Goal: Task Accomplishment & Management: Complete application form

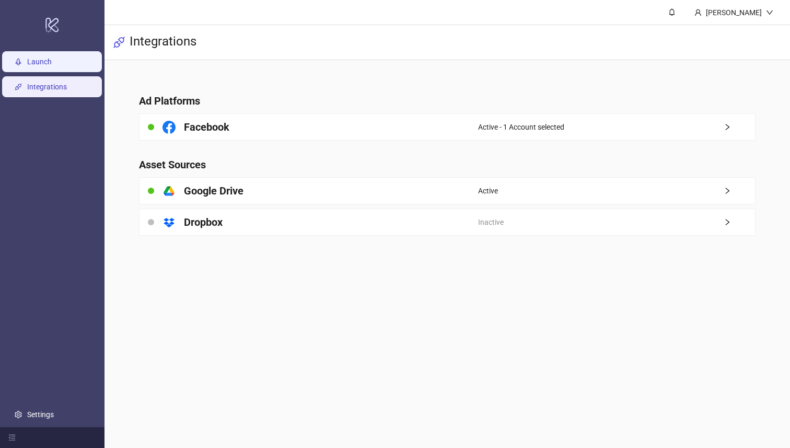
click at [52, 66] on link "Launch" at bounding box center [39, 62] width 25 height 8
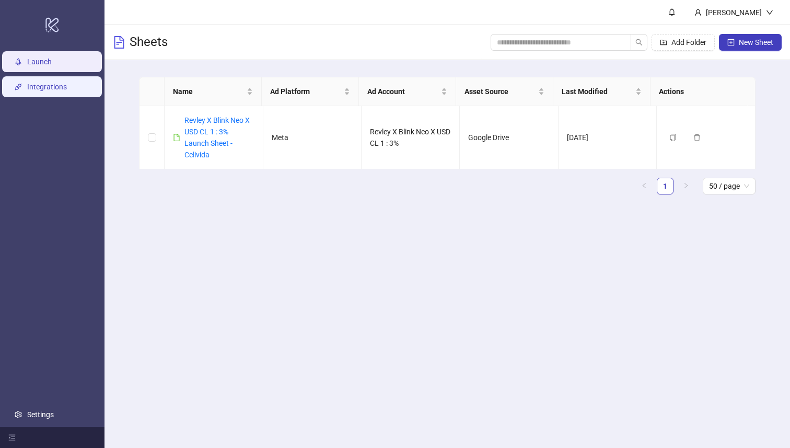
click at [67, 88] on link "Integrations" at bounding box center [47, 87] width 40 height 8
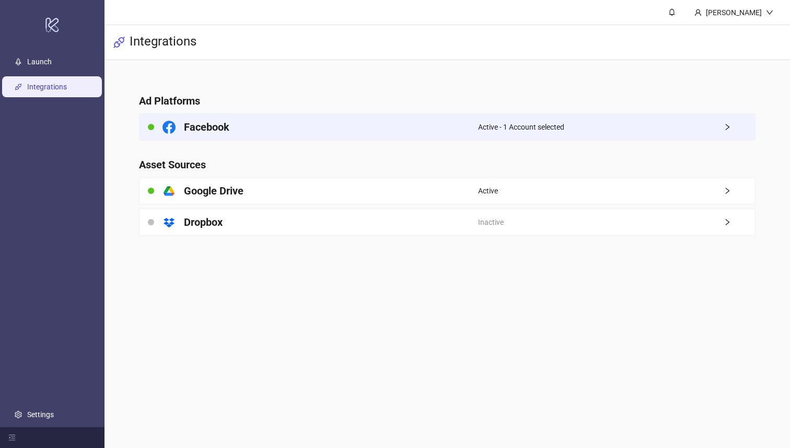
click at [415, 123] on div "Facebook" at bounding box center [308, 127] width 338 height 26
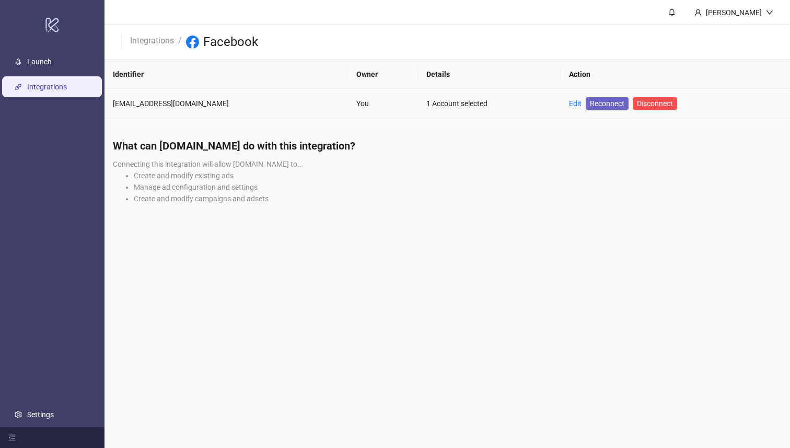
click at [591, 104] on span "Reconnect" at bounding box center [607, 103] width 34 height 11
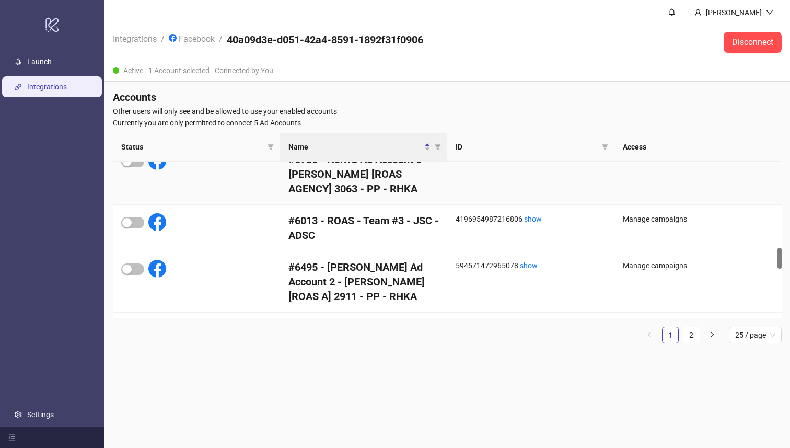
scroll to position [644, 0]
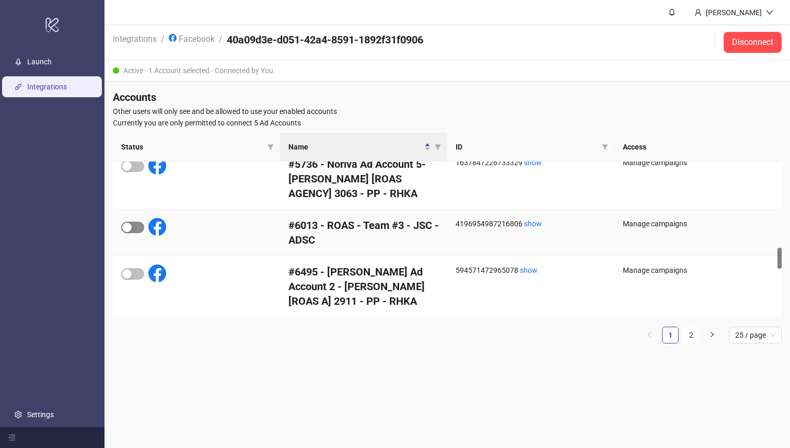
click at [131, 227] on div "button" at bounding box center [126, 226] width 9 height 9
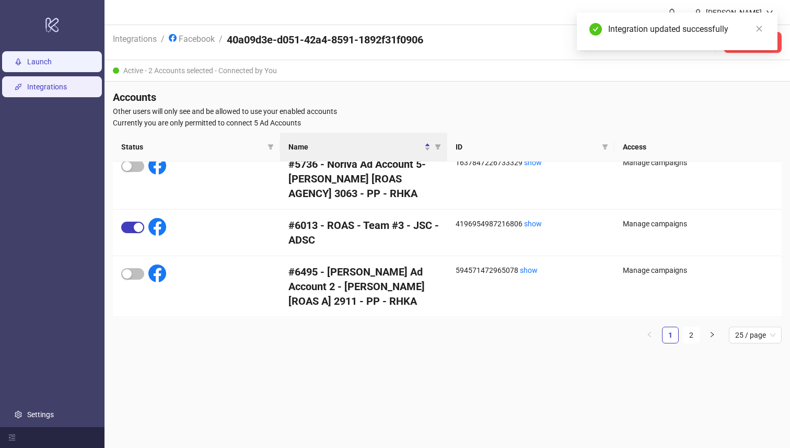
click at [52, 65] on link "Launch" at bounding box center [39, 62] width 25 height 8
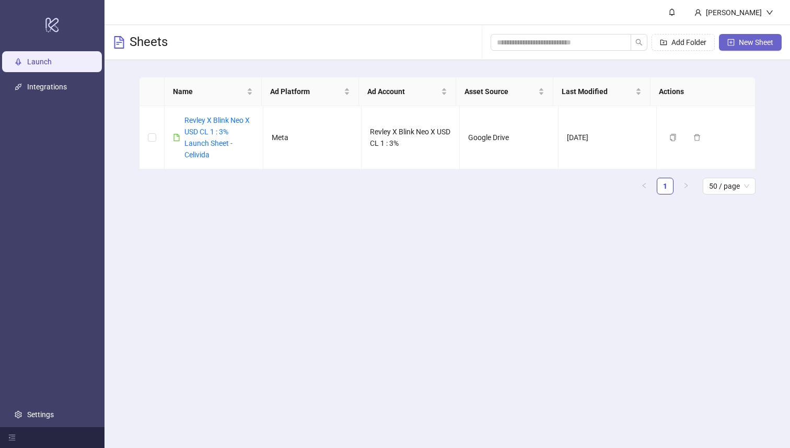
click at [740, 44] on span "New Sheet" at bounding box center [755, 42] width 34 height 8
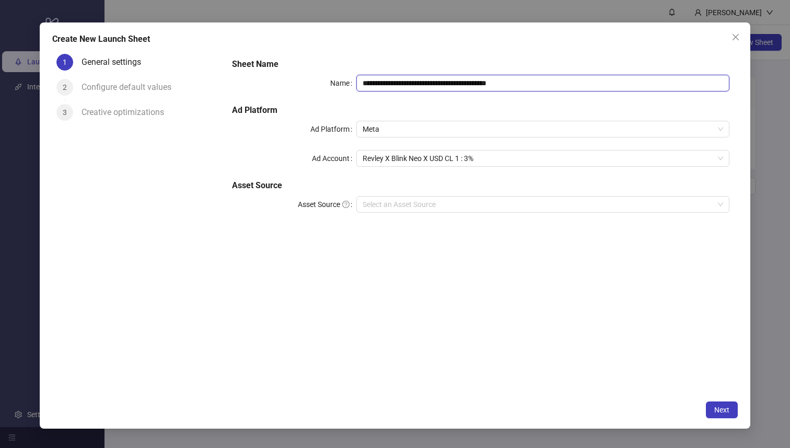
click at [519, 87] on input "**********" at bounding box center [542, 83] width 373 height 17
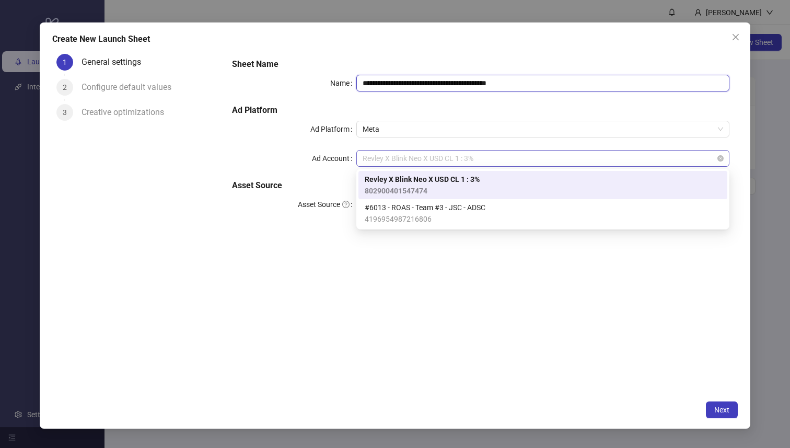
click at [474, 156] on span "Revley X Blink Neo X USD CL 1 : 3%" at bounding box center [542, 158] width 360 height 16
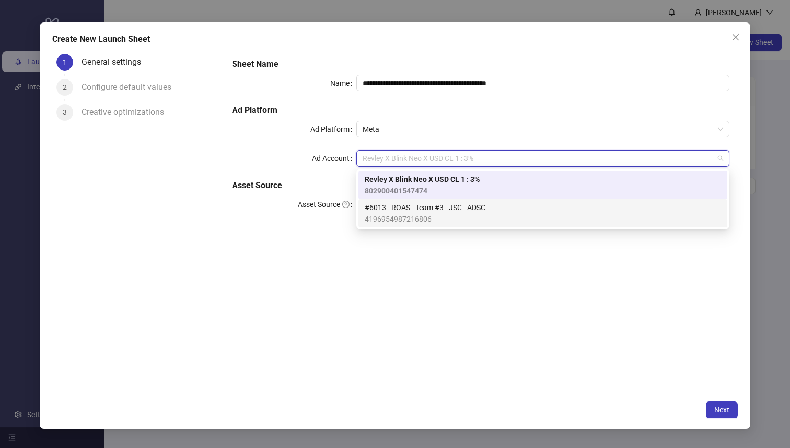
click at [453, 210] on span "#6013 - ROAS - Team #3 - JSC - ADSC" at bounding box center [424, 207] width 121 height 11
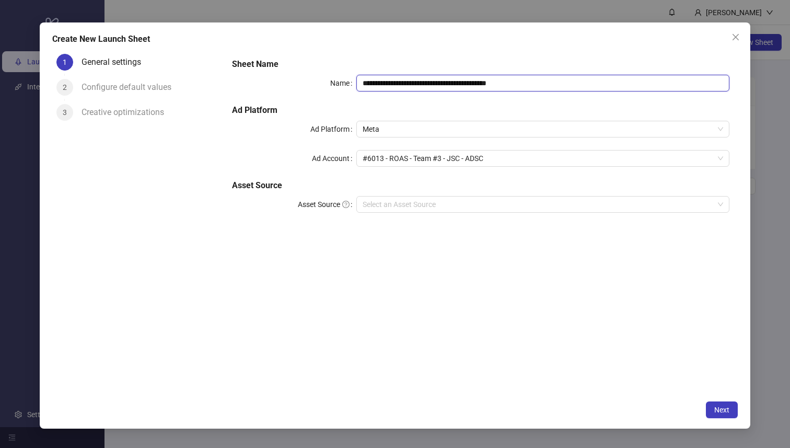
click at [515, 81] on input "**********" at bounding box center [542, 83] width 373 height 17
type input "**********"
click at [474, 209] on input "Asset Source" at bounding box center [537, 204] width 351 height 16
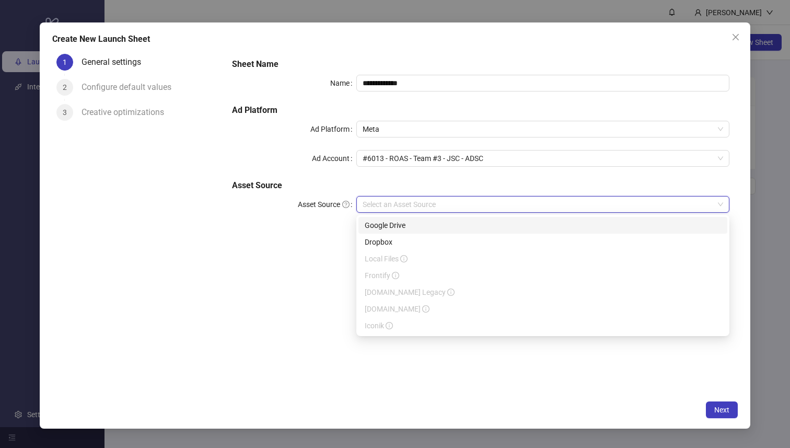
click at [471, 227] on div "Google Drive" at bounding box center [542, 224] width 356 height 11
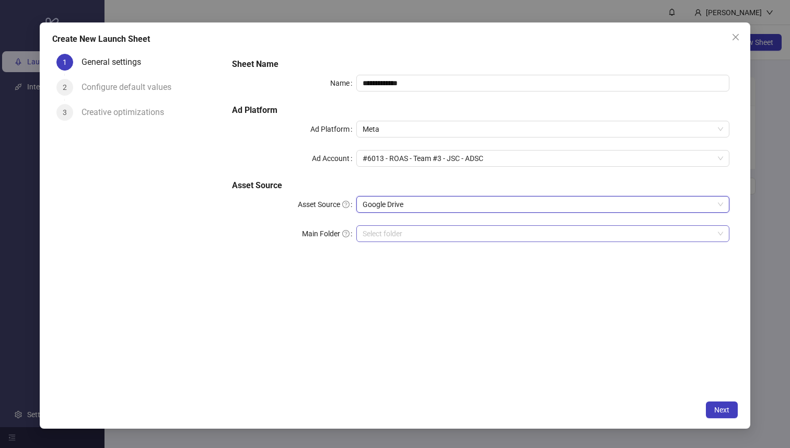
click at [469, 231] on input "Main Folder" at bounding box center [537, 234] width 351 height 16
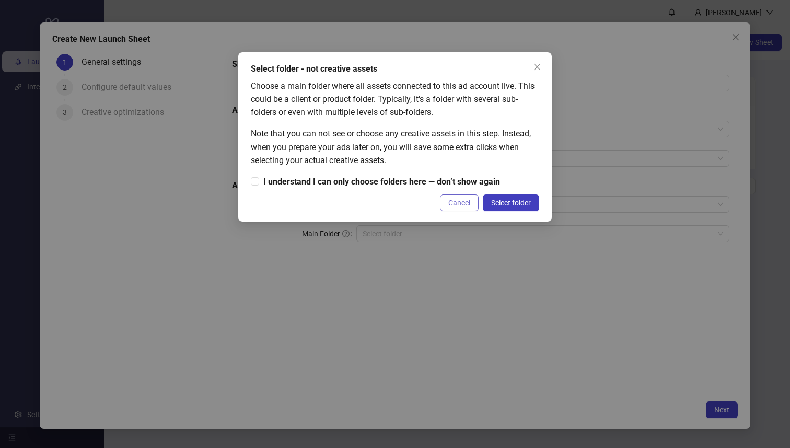
click at [467, 207] on button "Cancel" at bounding box center [459, 202] width 39 height 17
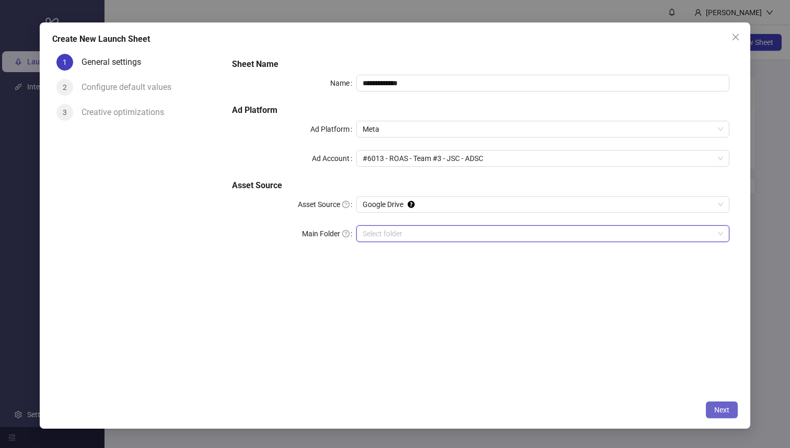
click at [720, 411] on span "Next" at bounding box center [721, 409] width 15 height 8
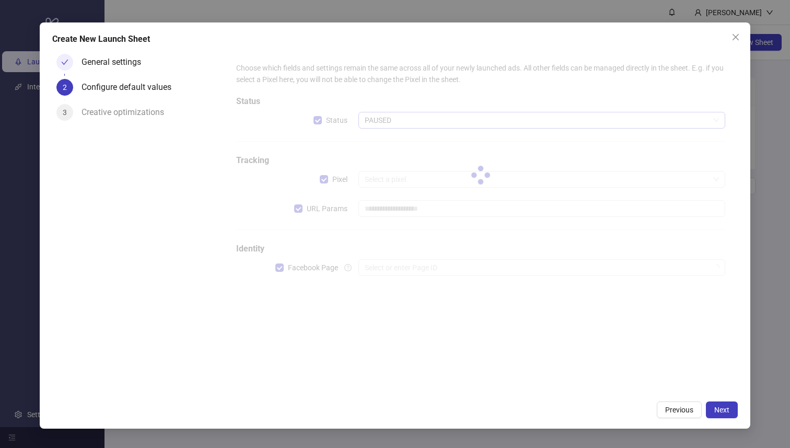
type input "**********"
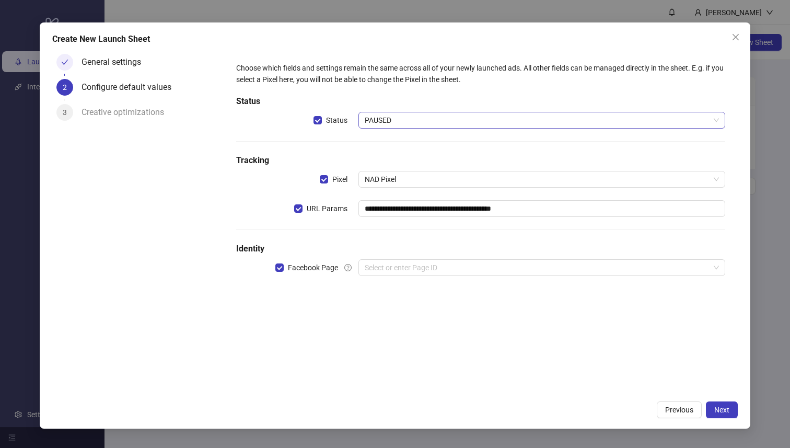
click at [449, 121] on span "PAUSED" at bounding box center [541, 120] width 354 height 16
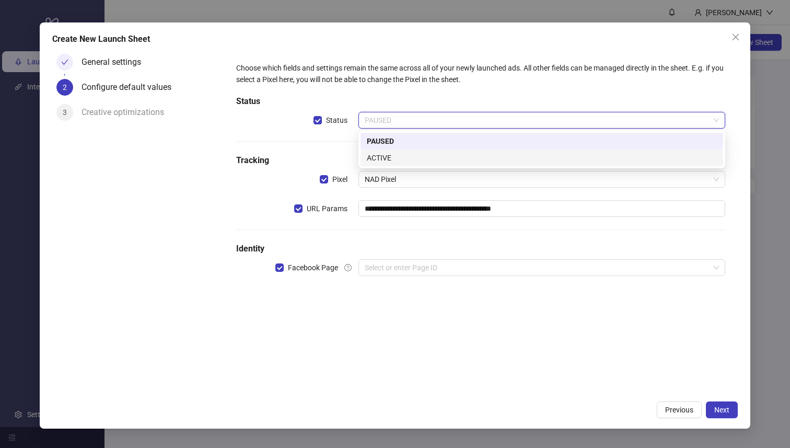
click at [430, 155] on div "ACTIVE" at bounding box center [542, 157] width 350 height 11
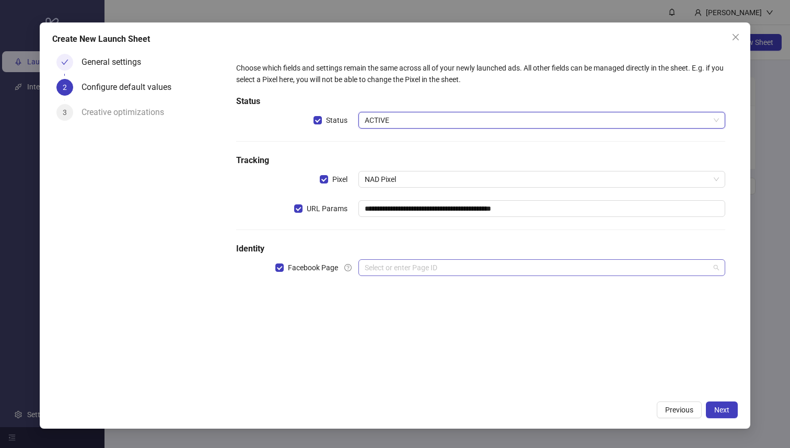
click at [409, 267] on input "search" at bounding box center [536, 268] width 345 height 16
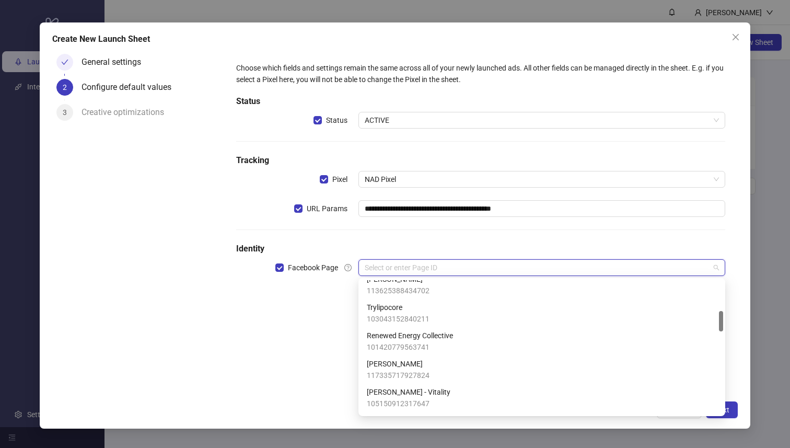
scroll to position [197, 0]
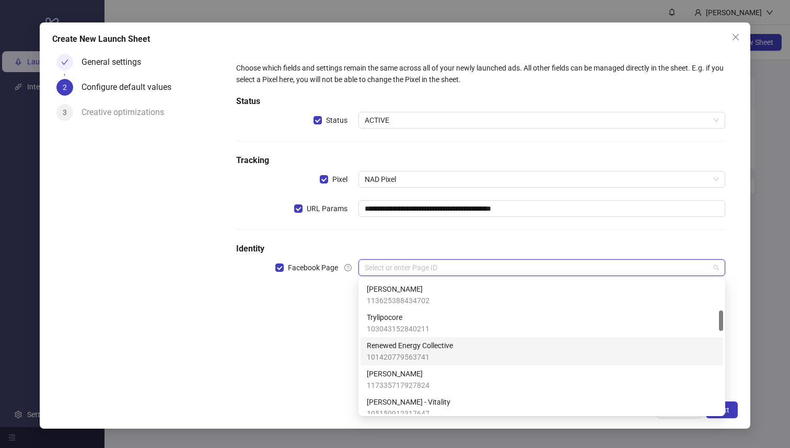
click at [437, 345] on span "Renewed Energy Collective" at bounding box center [410, 344] width 86 height 11
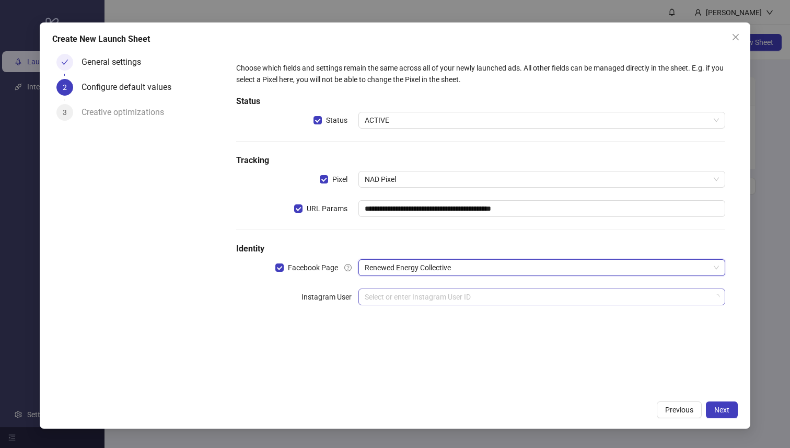
click at [594, 297] on input "search" at bounding box center [536, 297] width 345 height 16
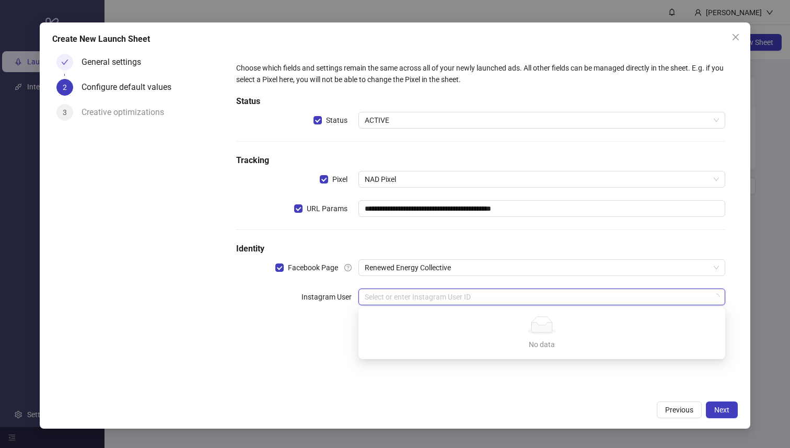
click at [568, 297] on input "search" at bounding box center [536, 297] width 345 height 16
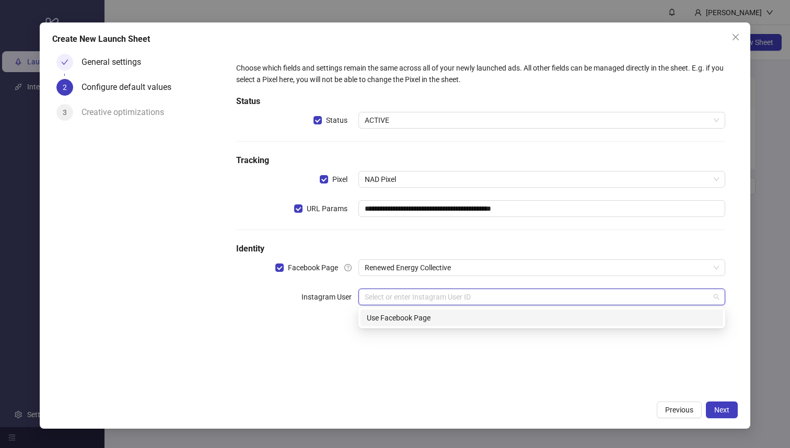
click at [568, 297] on input "search" at bounding box center [536, 297] width 345 height 16
click at [554, 319] on div "Use Facebook Page" at bounding box center [542, 317] width 350 height 11
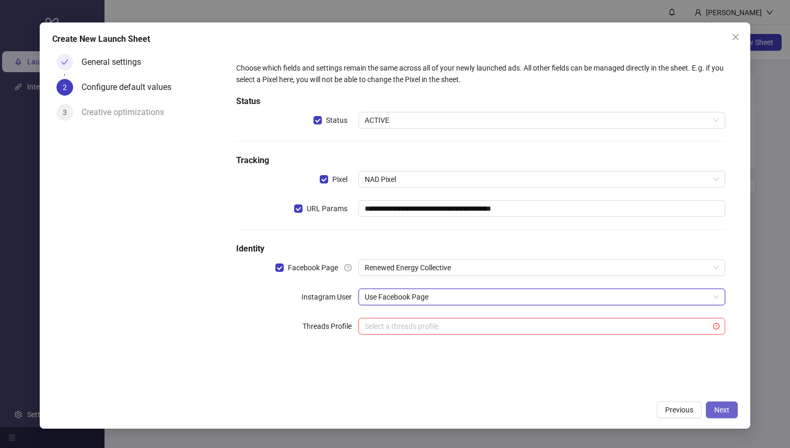
click at [716, 410] on span "Next" at bounding box center [721, 409] width 15 height 8
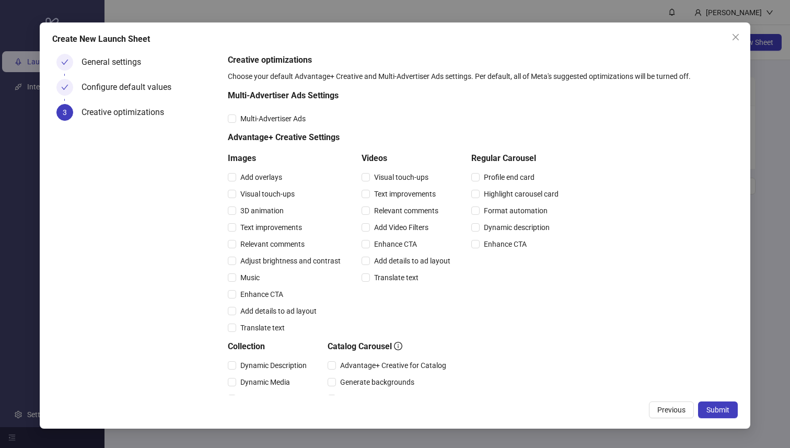
scroll to position [187, 0]
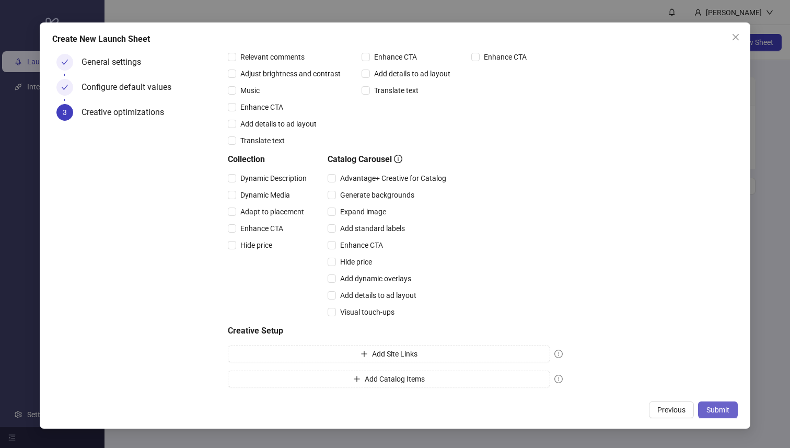
click at [718, 407] on span "Submit" at bounding box center [717, 409] width 23 height 8
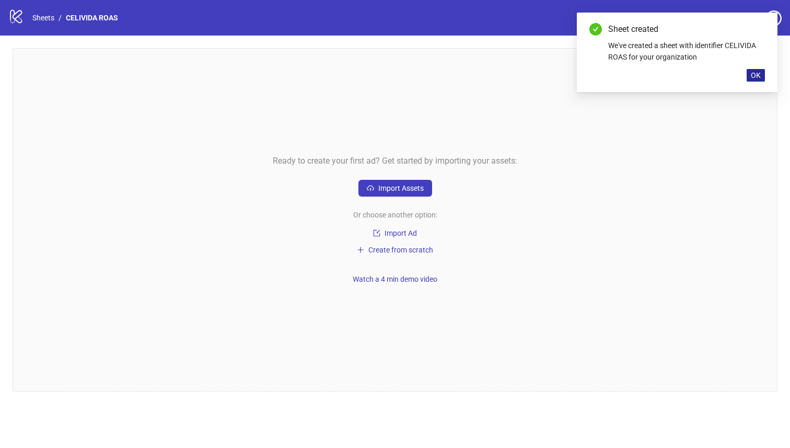
click at [758, 73] on span "OK" at bounding box center [755, 75] width 10 height 8
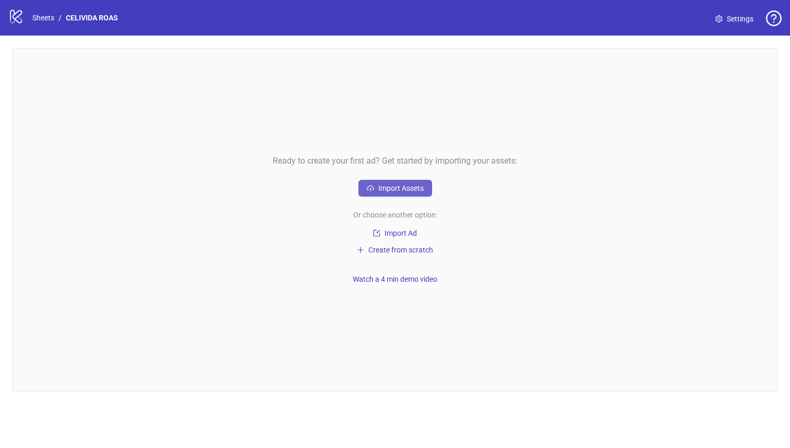
click at [421, 185] on span "Import Assets" at bounding box center [400, 188] width 45 height 8
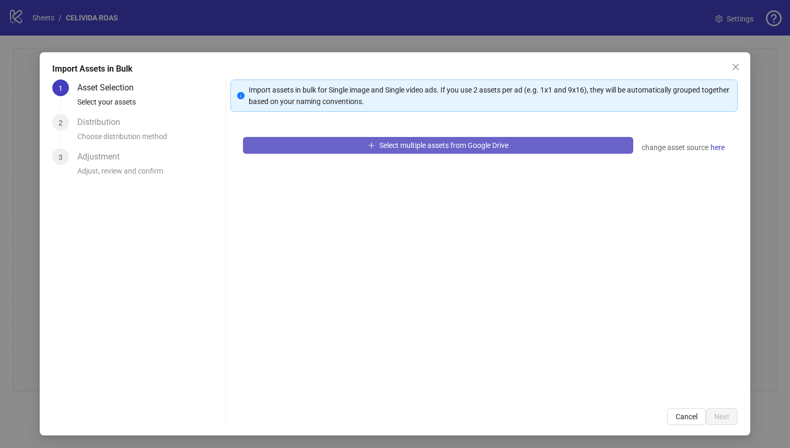
click at [542, 147] on button "Select multiple assets from Google Drive" at bounding box center [438, 145] width 391 height 17
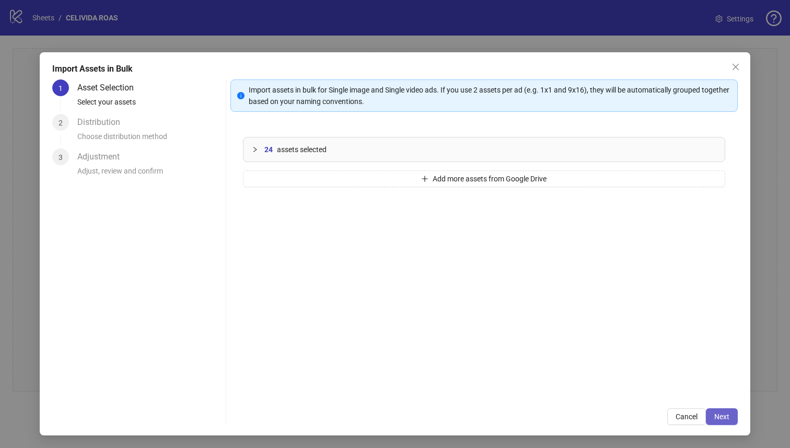
click at [714, 412] on span "Next" at bounding box center [721, 416] width 15 height 8
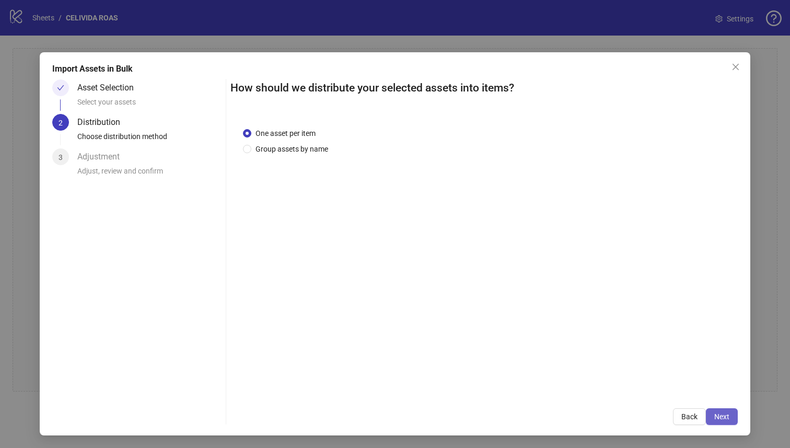
click at [714, 415] on span "Next" at bounding box center [721, 416] width 15 height 8
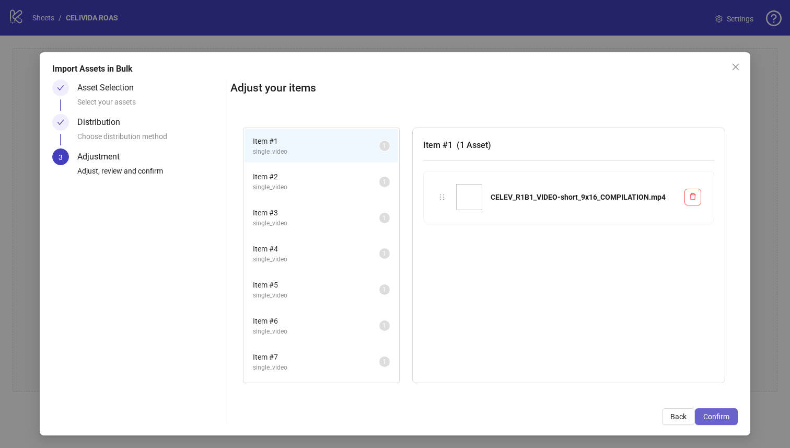
click at [715, 414] on span "Confirm" at bounding box center [716, 416] width 26 height 8
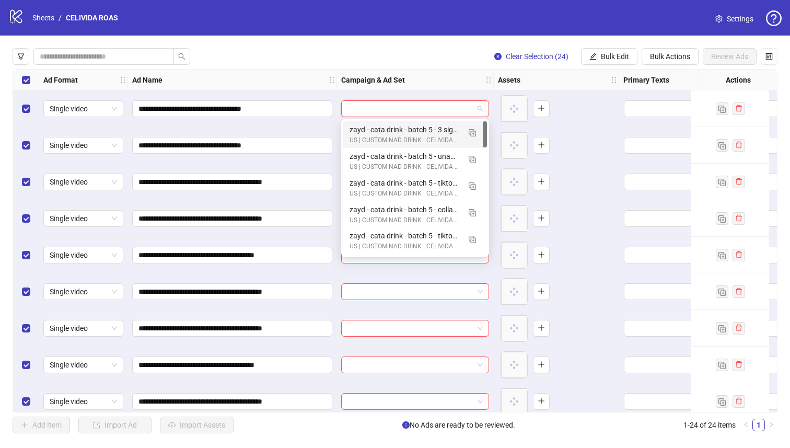
click at [418, 111] on input "search" at bounding box center [410, 109] width 126 height 16
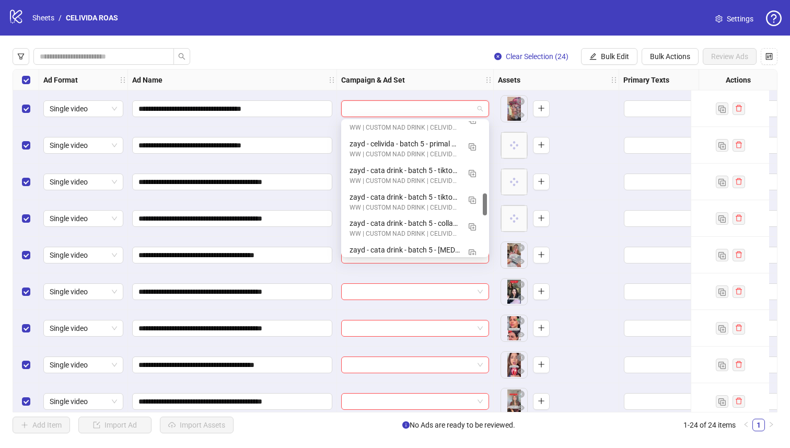
scroll to position [437, 0]
click at [470, 229] on img "button" at bounding box center [471, 228] width 7 height 7
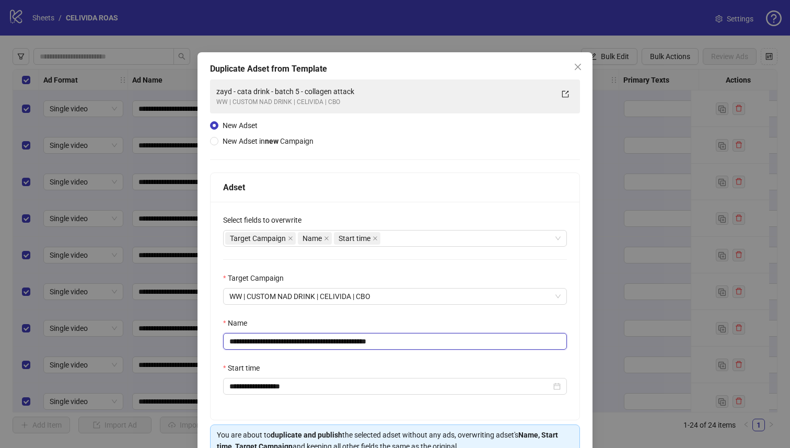
click at [401, 340] on input "**********" at bounding box center [395, 341] width 344 height 17
type input "**********"
click at [370, 326] on div "Name" at bounding box center [395, 325] width 344 height 16
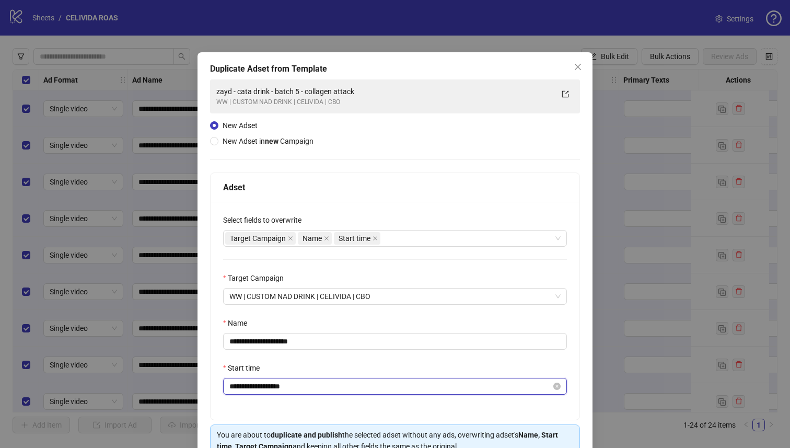
click at [339, 386] on input "**********" at bounding box center [390, 385] width 322 height 11
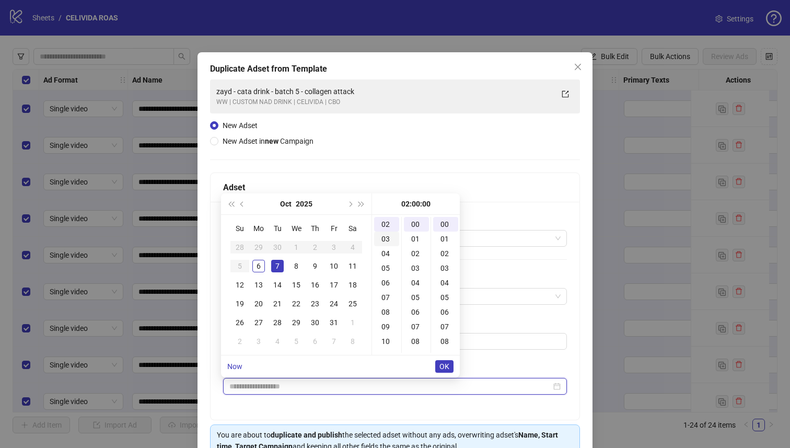
scroll to position [0, 0]
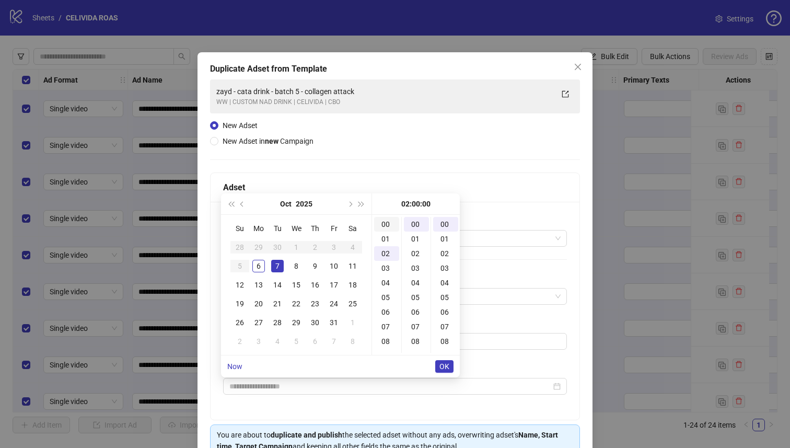
click at [385, 225] on div "00" at bounding box center [386, 224] width 25 height 15
type input "**********"
click at [443, 363] on span "OK" at bounding box center [444, 366] width 10 height 8
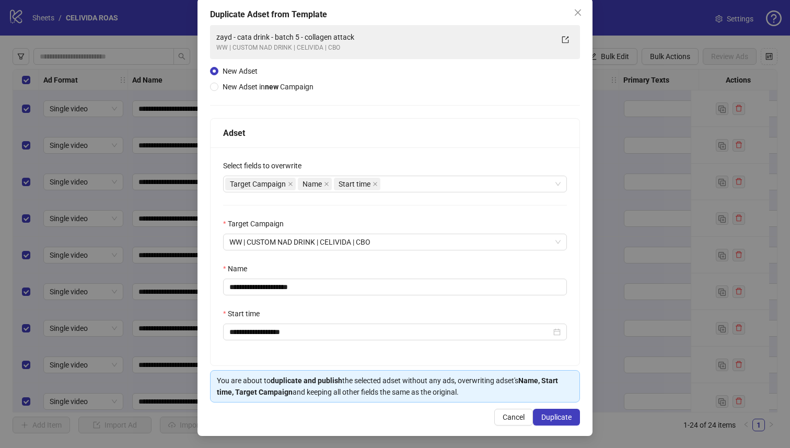
scroll to position [56, 0]
click at [549, 413] on span "Duplicate" at bounding box center [556, 416] width 30 height 8
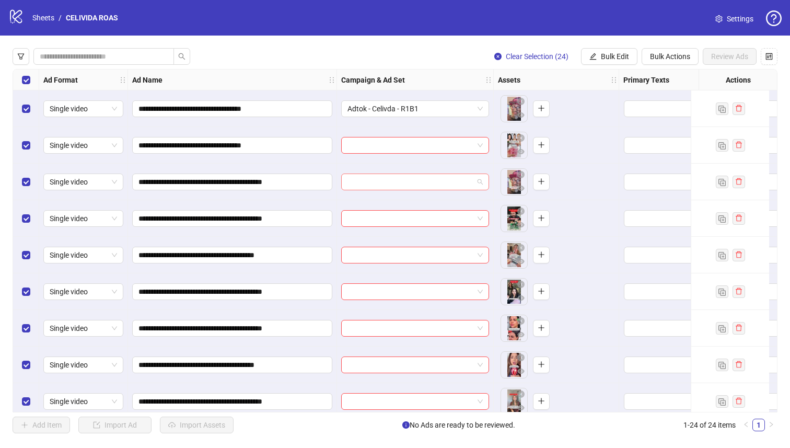
click at [417, 184] on input "search" at bounding box center [410, 182] width 126 height 16
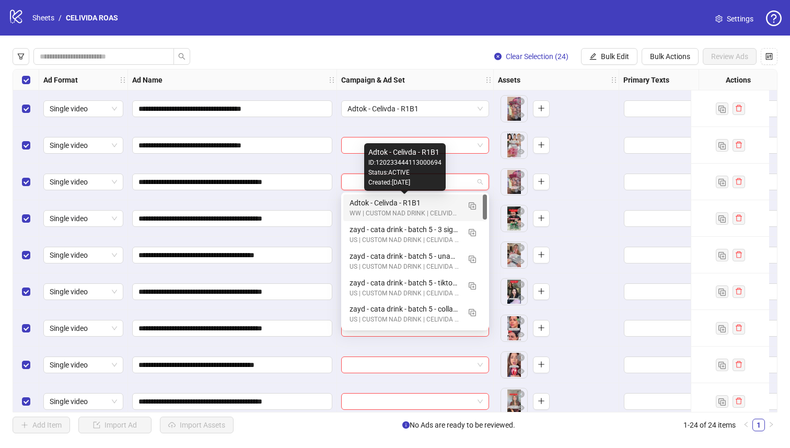
click at [410, 207] on div "Adtok - Celivda - R1B1" at bounding box center [404, 202] width 110 height 11
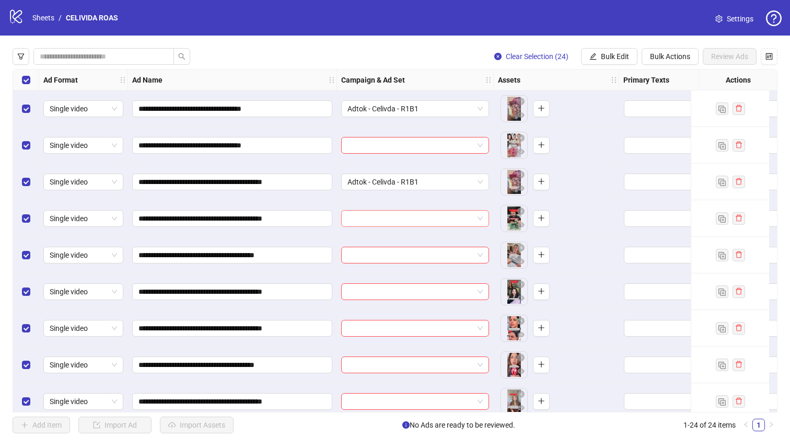
click at [399, 219] on input "search" at bounding box center [410, 218] width 126 height 16
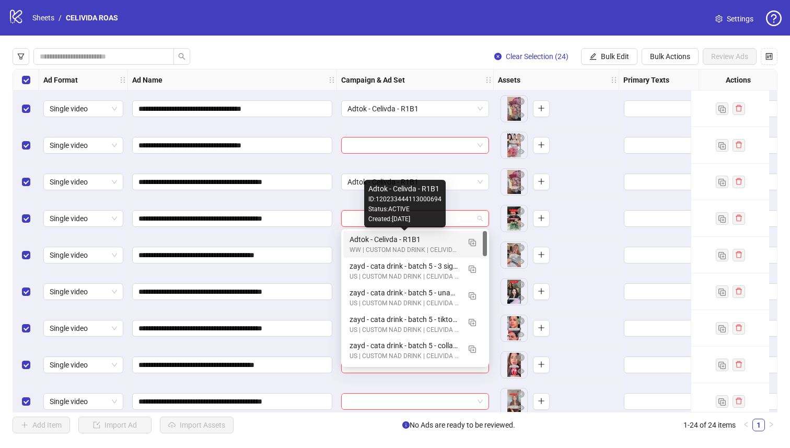
click at [394, 238] on div "Adtok - Celivda - R1B1" at bounding box center [404, 238] width 110 height 11
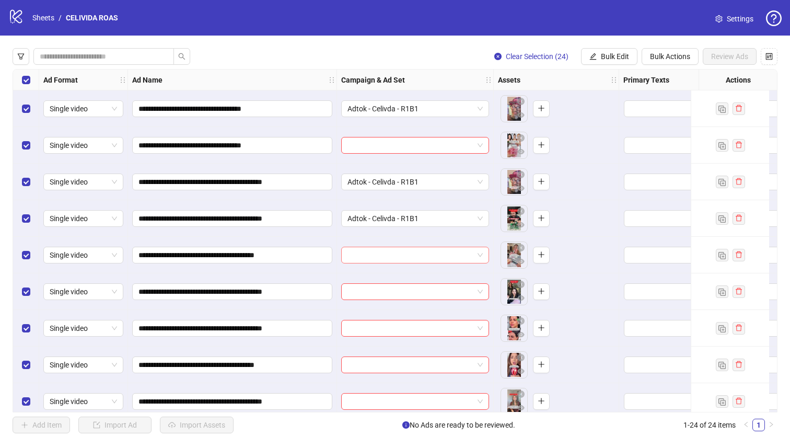
click at [390, 254] on input "search" at bounding box center [410, 255] width 126 height 16
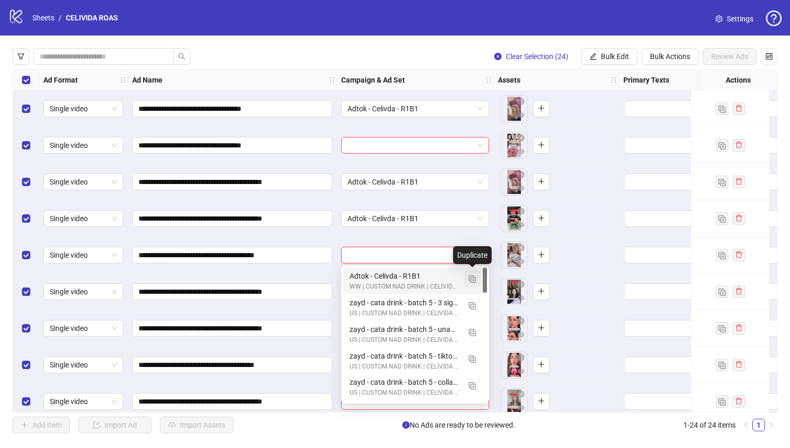
click at [471, 278] on img "button" at bounding box center [471, 278] width 7 height 7
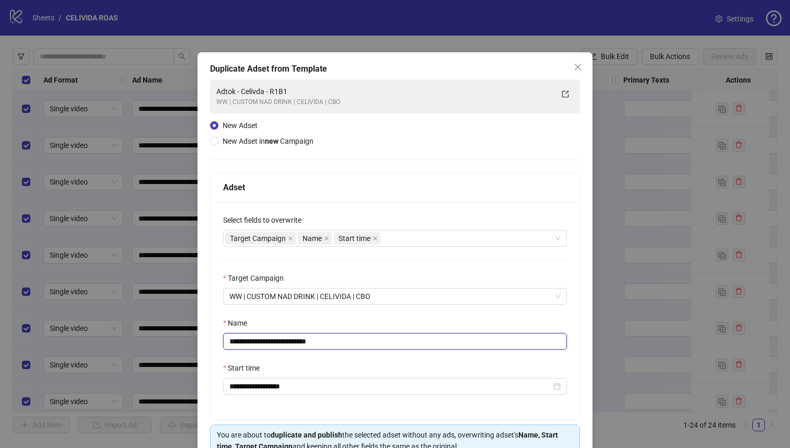
click at [348, 338] on input "**********" at bounding box center [395, 341] width 344 height 17
type input "**********"
click at [391, 312] on div "**********" at bounding box center [394, 311] width 369 height 218
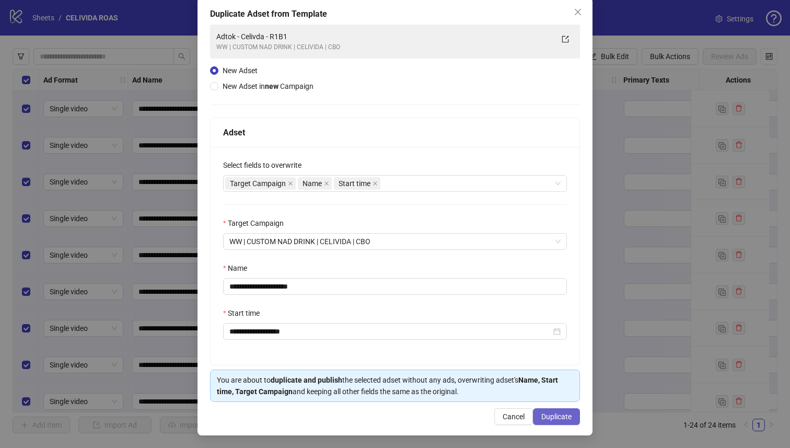
click at [552, 414] on span "Duplicate" at bounding box center [556, 416] width 30 height 8
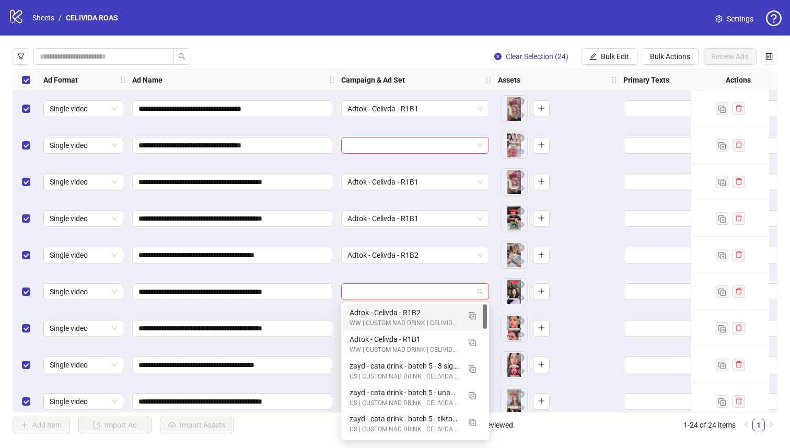
click at [398, 289] on input "search" at bounding box center [410, 292] width 126 height 16
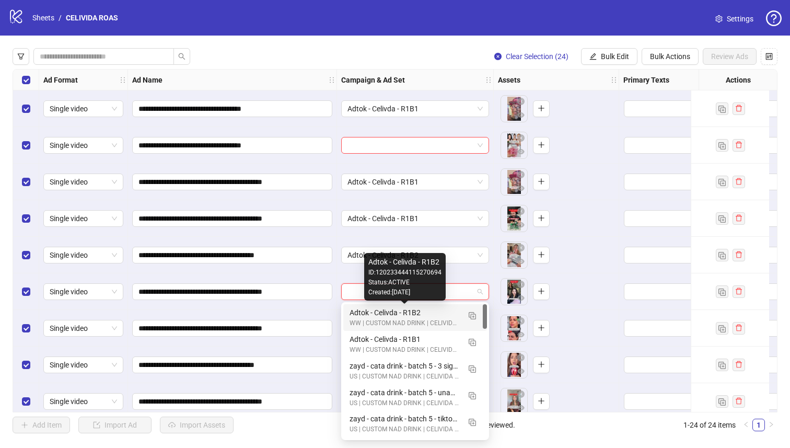
click at [389, 314] on div "Adtok - Celivda - R1B2" at bounding box center [404, 312] width 110 height 11
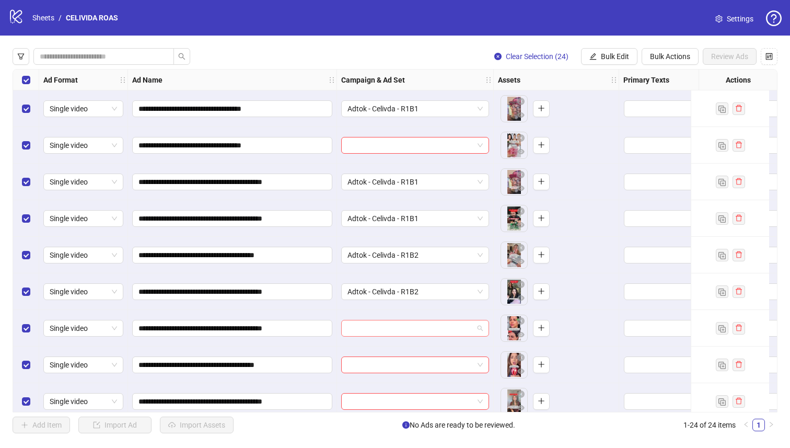
click at [382, 331] on input "search" at bounding box center [410, 328] width 126 height 16
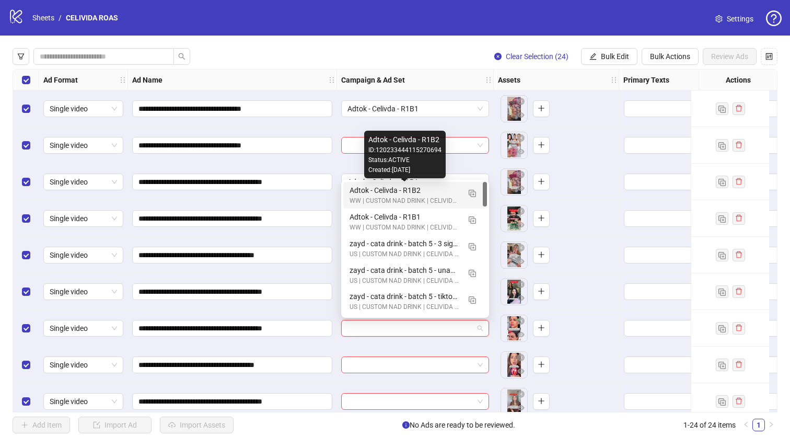
click at [388, 192] on div "Adtok - Celivda - R1B2" at bounding box center [404, 189] width 110 height 11
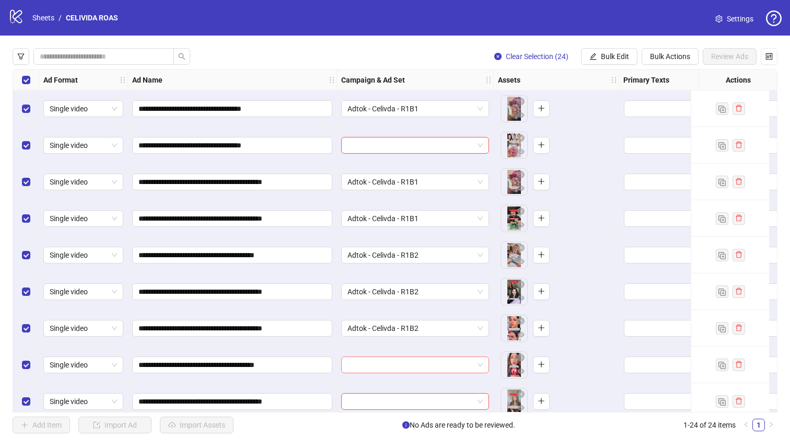
click at [385, 362] on input "search" at bounding box center [410, 365] width 126 height 16
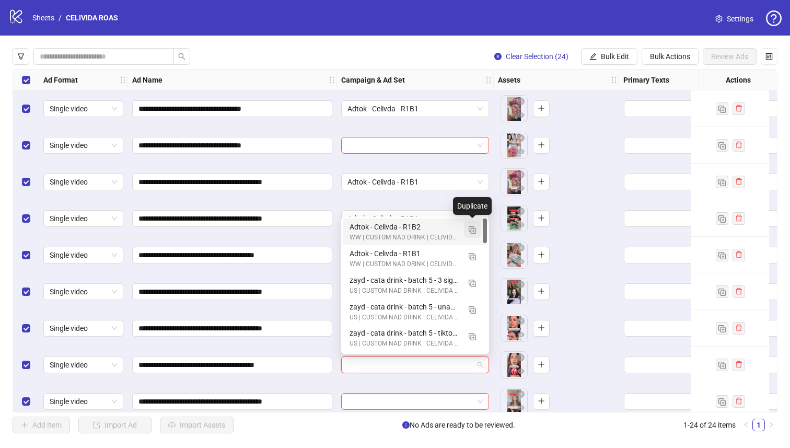
click at [466, 232] on button "button" at bounding box center [472, 229] width 17 height 17
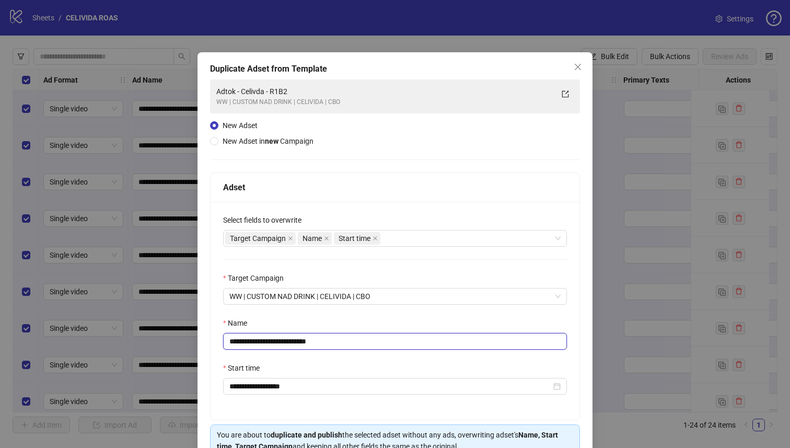
click at [339, 339] on input "**********" at bounding box center [395, 341] width 344 height 17
click at [327, 344] on input "**********" at bounding box center [395, 341] width 344 height 17
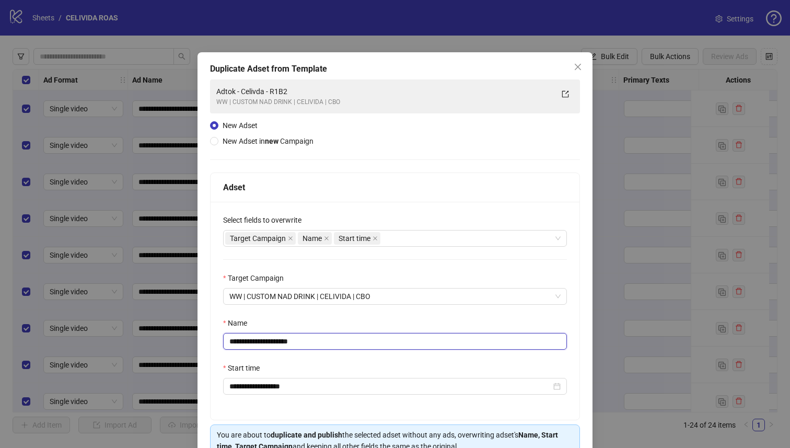
type input "**********"
click at [369, 324] on div "Name" at bounding box center [395, 325] width 344 height 16
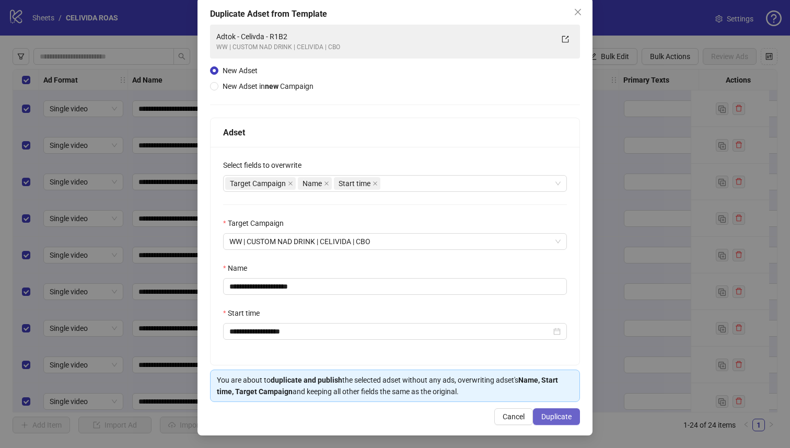
click at [541, 417] on span "Duplicate" at bounding box center [556, 416] width 30 height 8
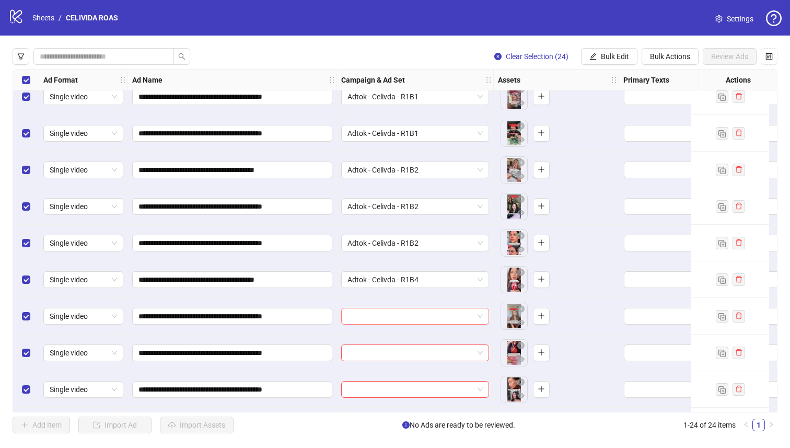
scroll to position [89, 0]
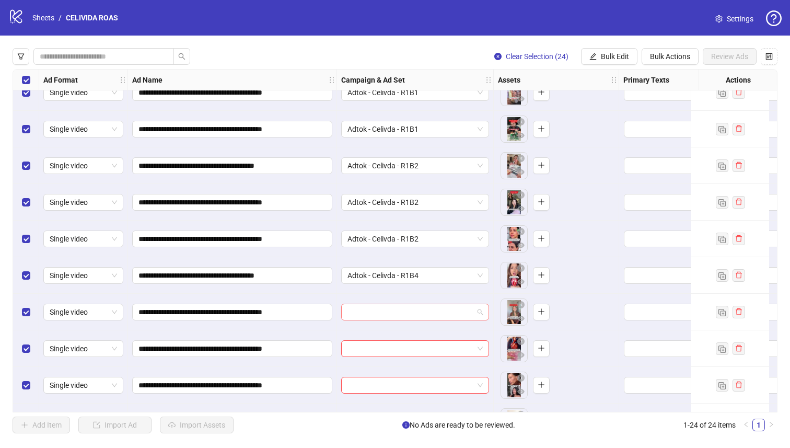
click at [422, 315] on input "search" at bounding box center [410, 312] width 126 height 16
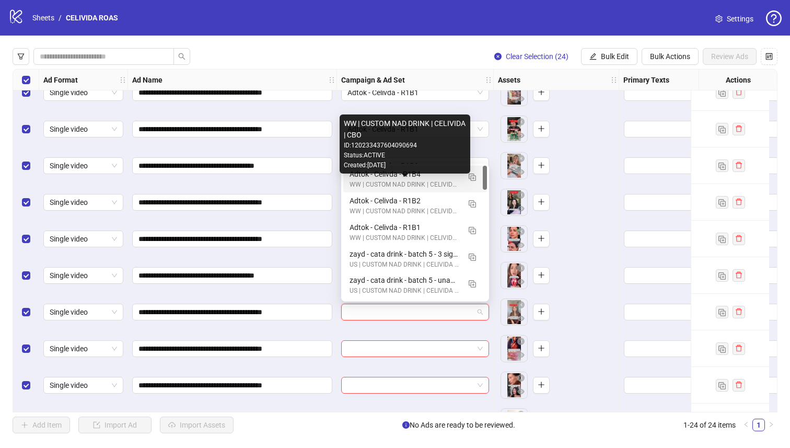
click at [353, 181] on div "WW | CUSTOM NAD DRINK | CELIVIDA | CBO" at bounding box center [404, 185] width 110 height 10
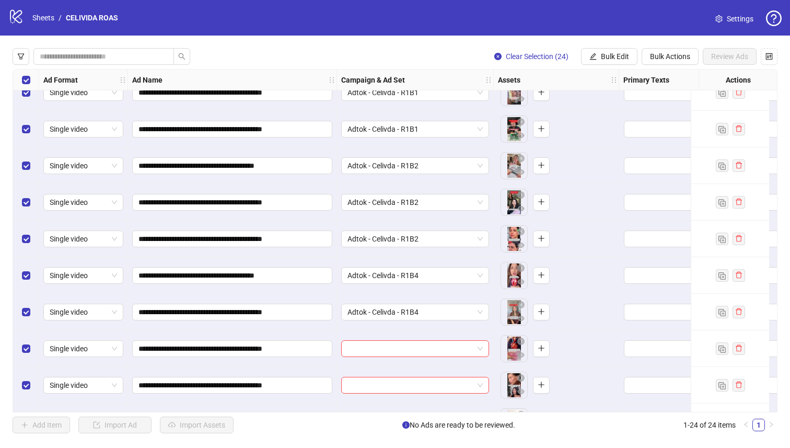
scroll to position [180, 0]
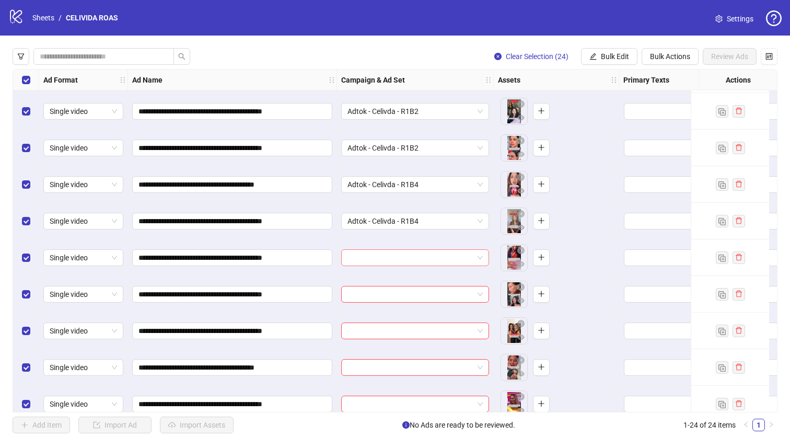
click at [377, 255] on input "search" at bounding box center [410, 258] width 126 height 16
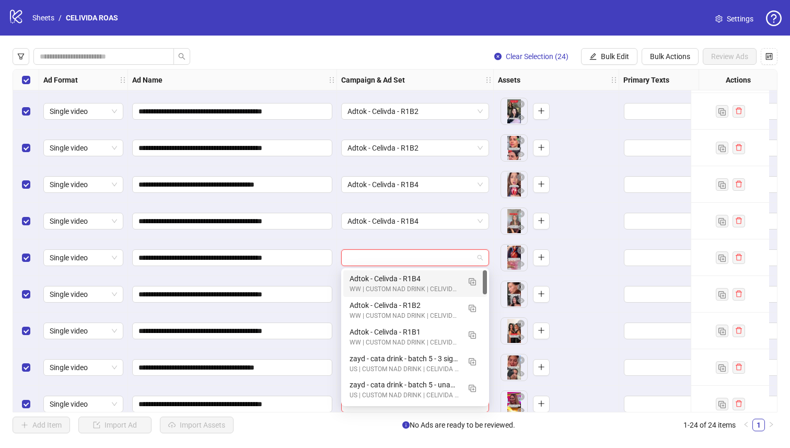
click at [375, 276] on div "Adtok - Celivda - R1B4" at bounding box center [404, 278] width 110 height 11
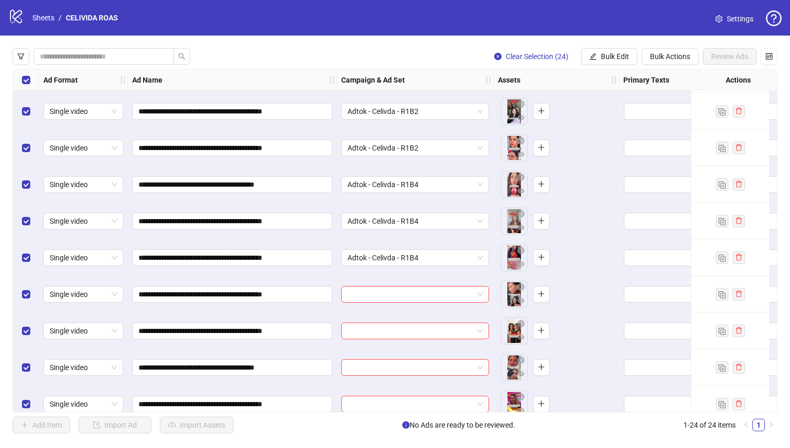
scroll to position [224, 0]
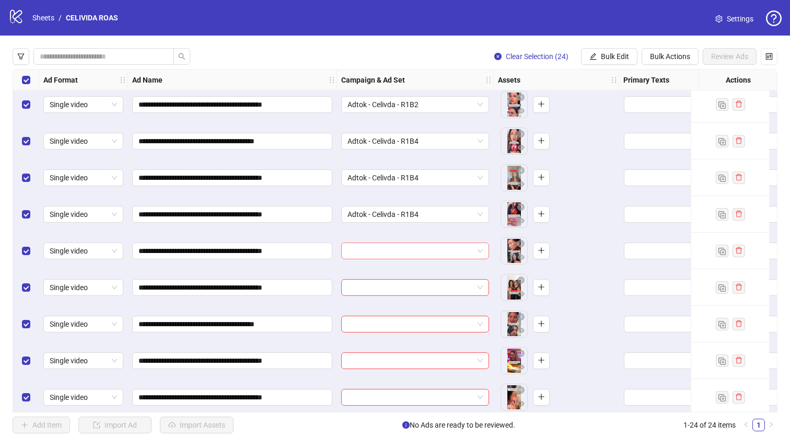
click at [373, 255] on input "search" at bounding box center [410, 251] width 126 height 16
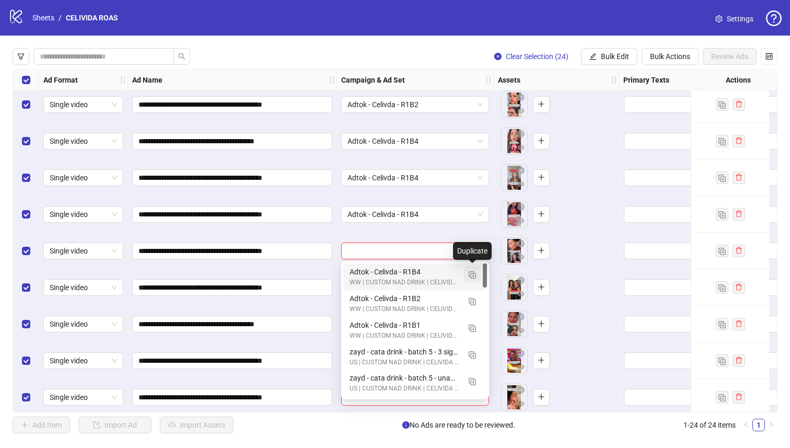
click at [472, 276] on img "button" at bounding box center [471, 274] width 7 height 7
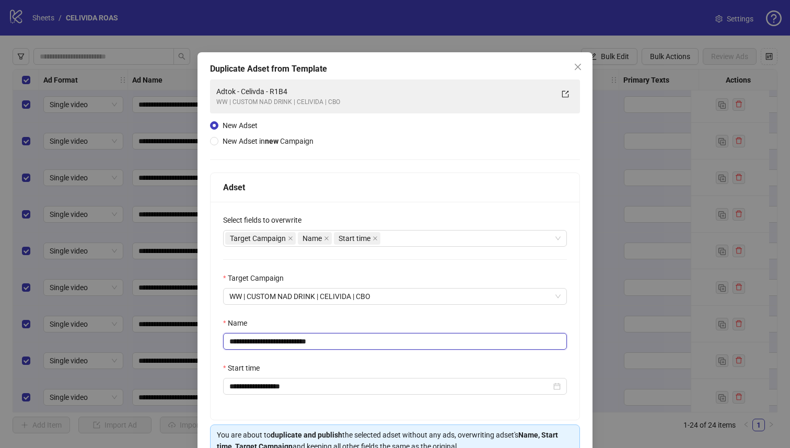
click at [337, 342] on input "**********" at bounding box center [395, 341] width 344 height 17
type input "**********"
click at [386, 321] on div "Name" at bounding box center [395, 325] width 344 height 16
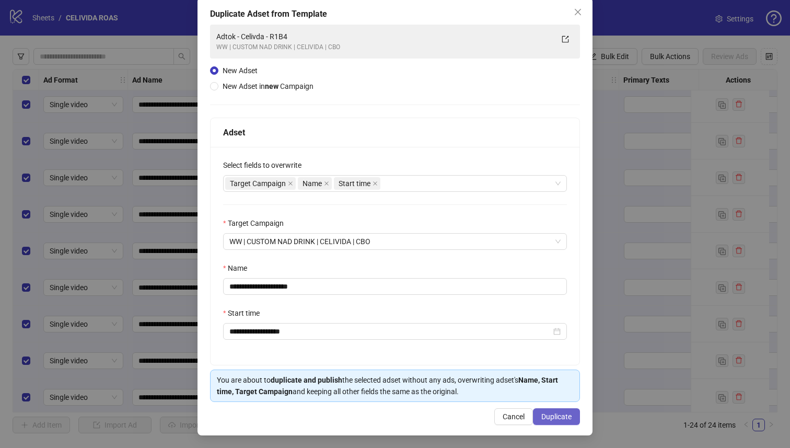
click at [552, 411] on button "Duplicate" at bounding box center [556, 416] width 47 height 17
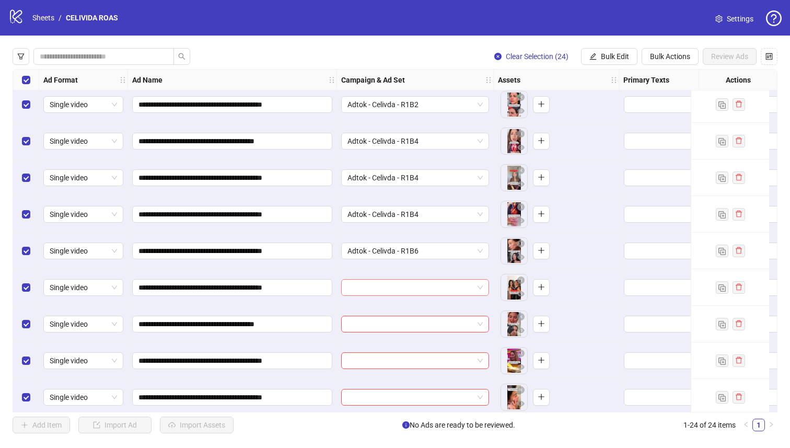
click at [390, 289] on input "search" at bounding box center [410, 287] width 126 height 16
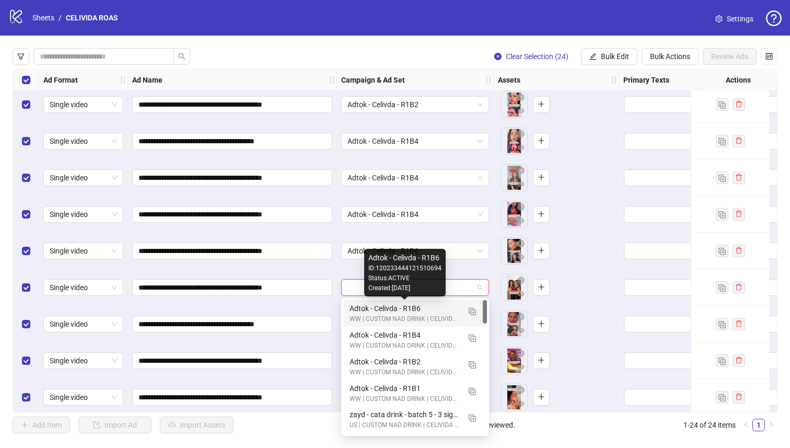
click at [385, 311] on div "Adtok - Celivda - R1B6" at bounding box center [404, 307] width 110 height 11
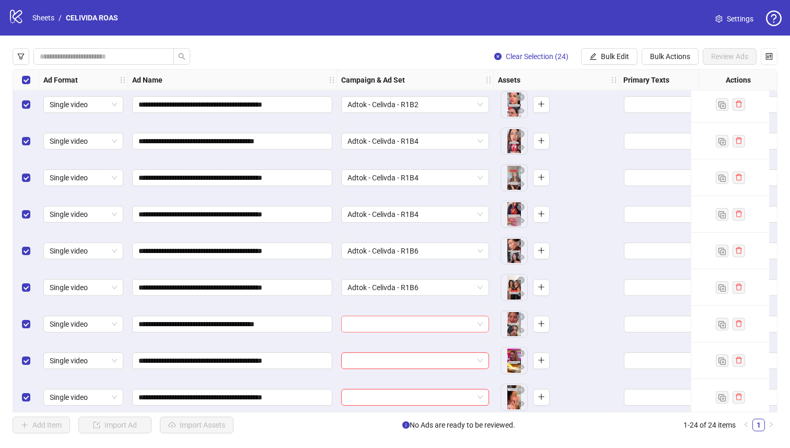
scroll to position [0, 0]
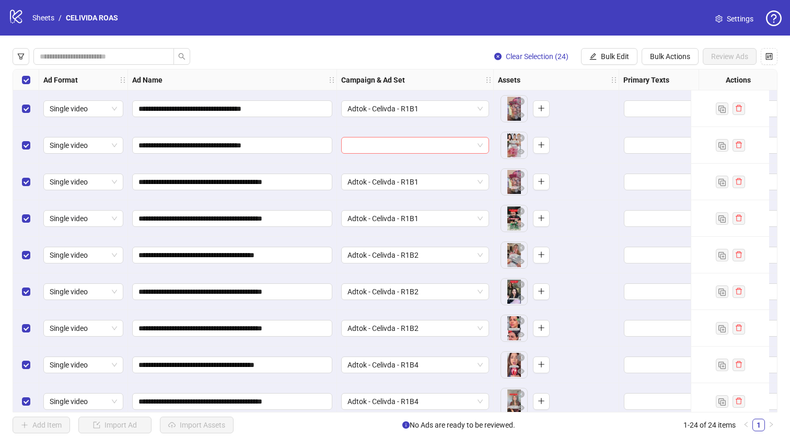
click at [398, 142] on input "search" at bounding box center [410, 145] width 126 height 16
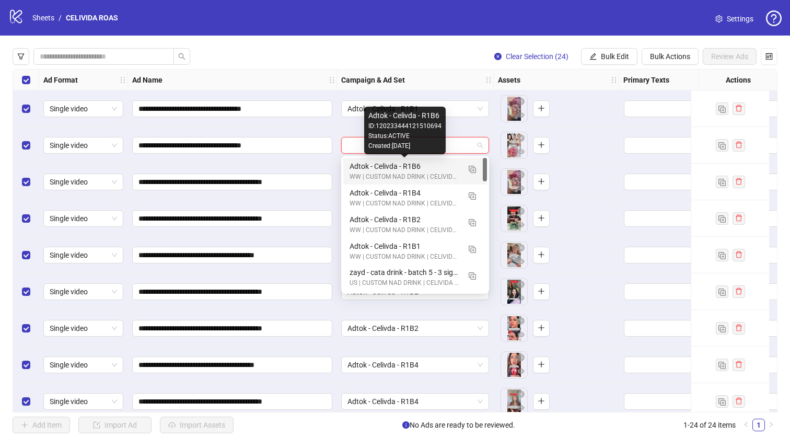
click at [398, 163] on div "Adtok - Celivda - R1B6" at bounding box center [404, 165] width 110 height 11
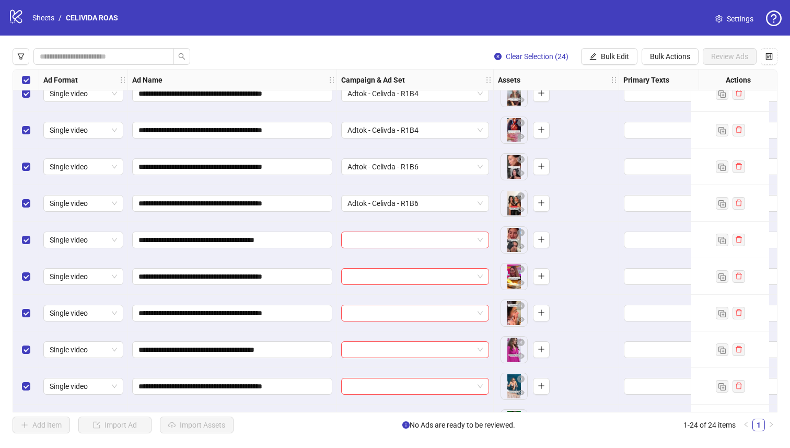
scroll to position [320, 0]
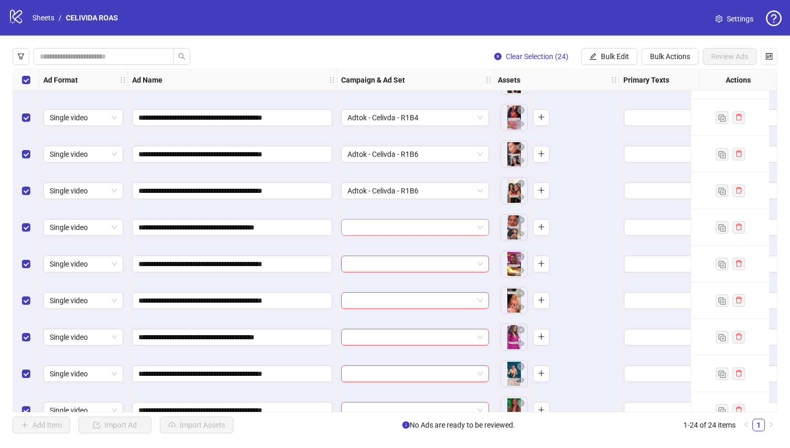
click at [392, 226] on input "search" at bounding box center [410, 227] width 126 height 16
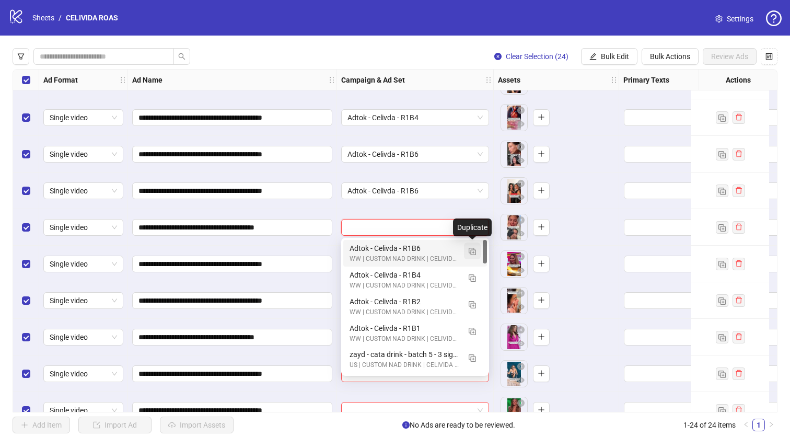
click at [469, 248] on img "button" at bounding box center [471, 251] width 7 height 7
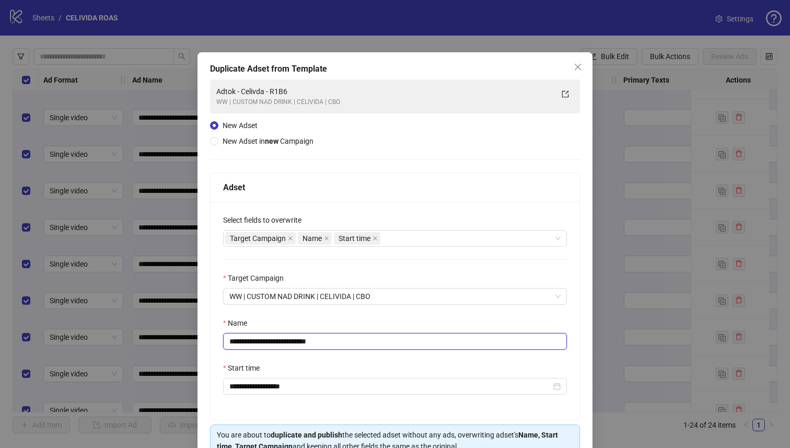
drag, startPoint x: 332, startPoint y: 345, endPoint x: 293, endPoint y: 340, distance: 39.4
click at [293, 340] on input "**********" at bounding box center [395, 341] width 344 height 17
type input "**********"
click at [439, 363] on div "Start time" at bounding box center [395, 370] width 344 height 16
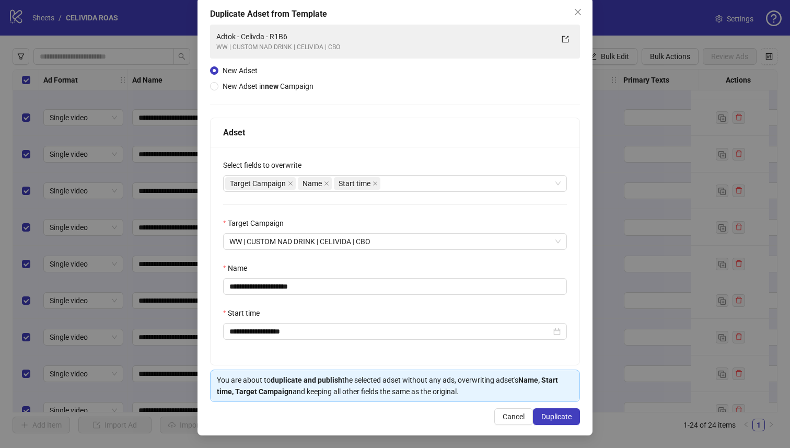
scroll to position [56, 0]
click at [554, 413] on span "Duplicate" at bounding box center [556, 416] width 30 height 8
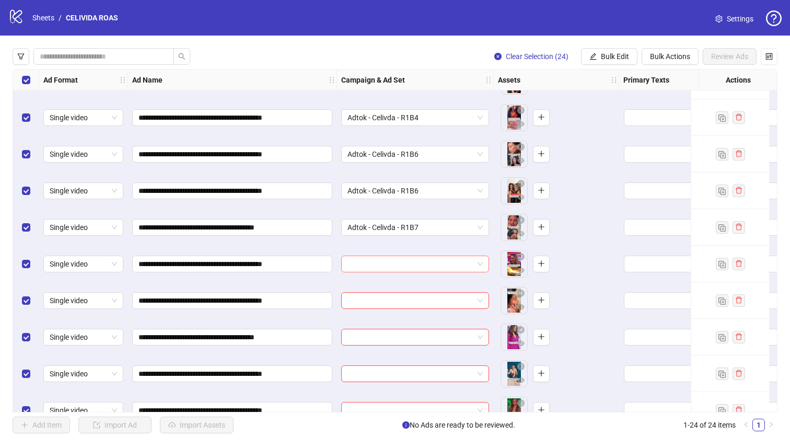
click at [434, 263] on input "search" at bounding box center [410, 264] width 126 height 16
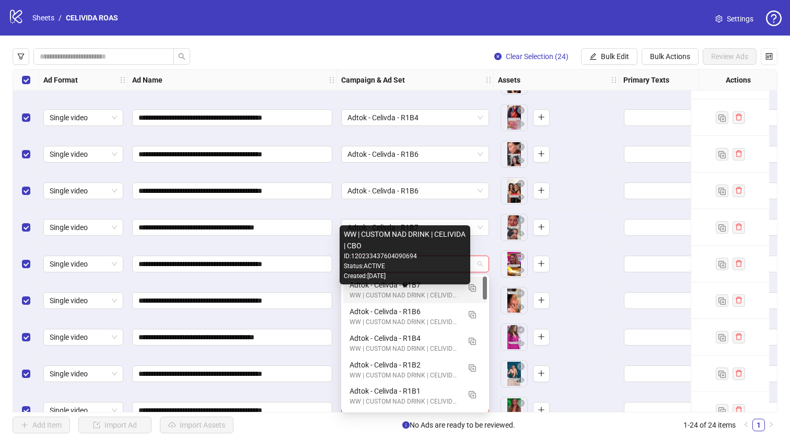
click at [416, 291] on div "WW | CUSTOM NAD DRINK | CELIVIDA | CBO" at bounding box center [404, 295] width 110 height 10
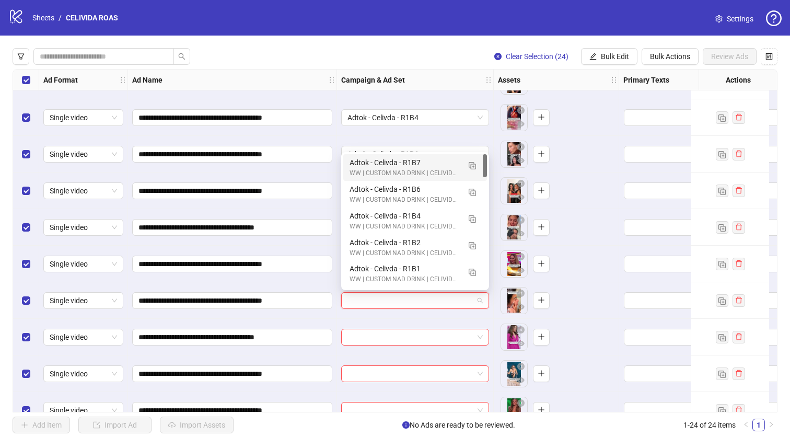
click at [397, 302] on input "search" at bounding box center [410, 300] width 126 height 16
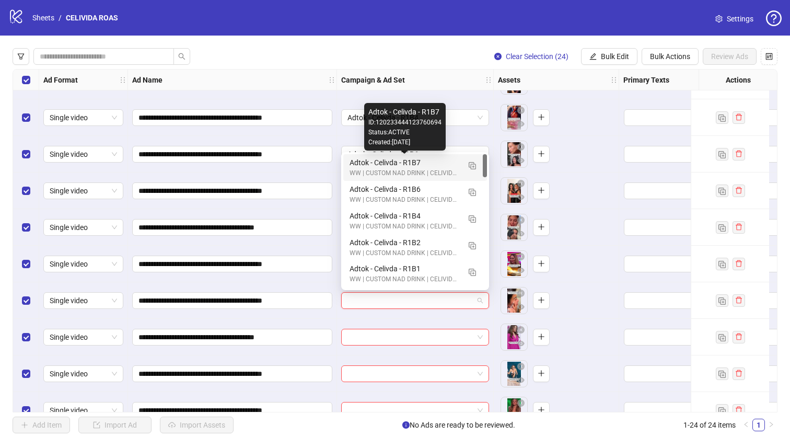
click at [394, 161] on div "Adtok - Celivda - R1B7" at bounding box center [404, 162] width 110 height 11
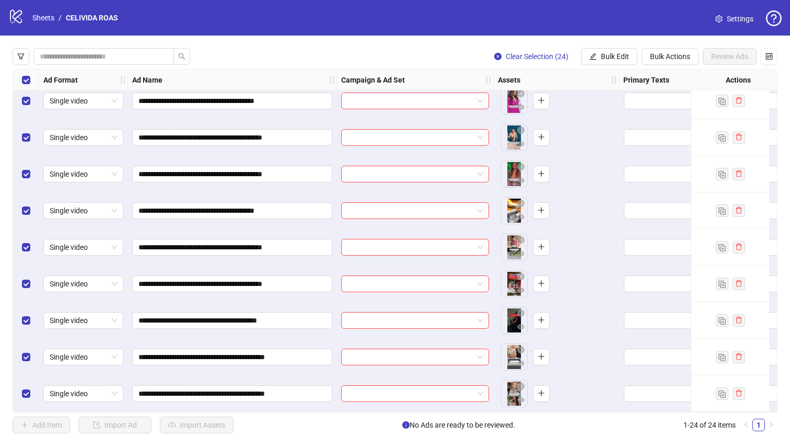
scroll to position [514, 0]
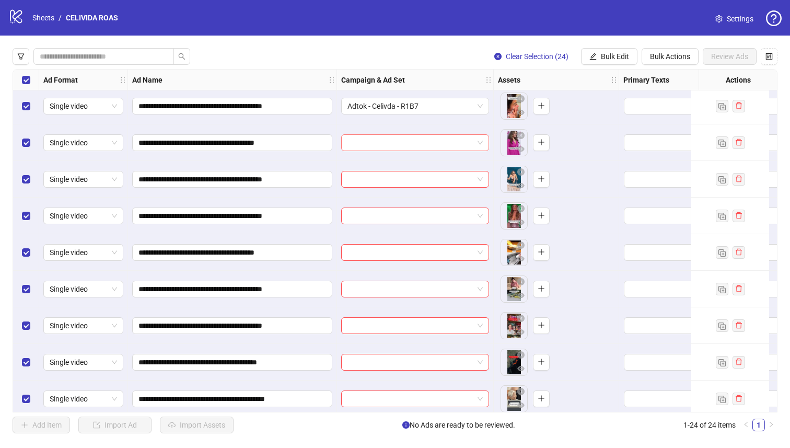
click at [399, 143] on input "search" at bounding box center [410, 143] width 126 height 16
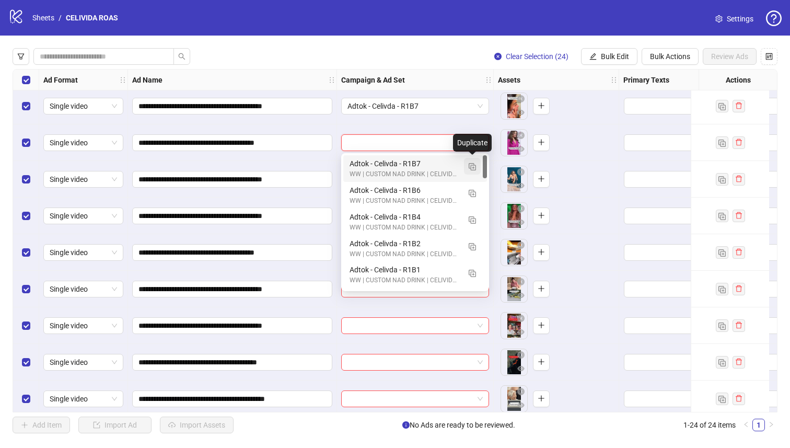
click at [468, 166] on img "button" at bounding box center [471, 166] width 7 height 7
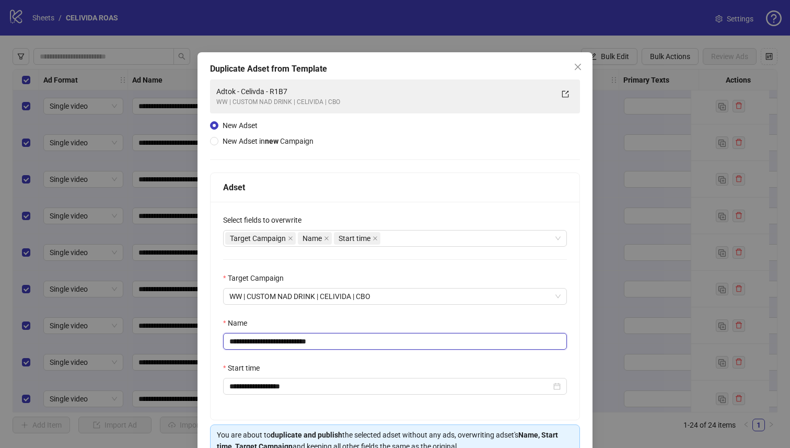
drag, startPoint x: 331, startPoint y: 343, endPoint x: 296, endPoint y: 343, distance: 35.5
click at [296, 343] on input "**********" at bounding box center [395, 341] width 344 height 17
type input "**********"
click at [326, 321] on div "Name" at bounding box center [395, 325] width 344 height 16
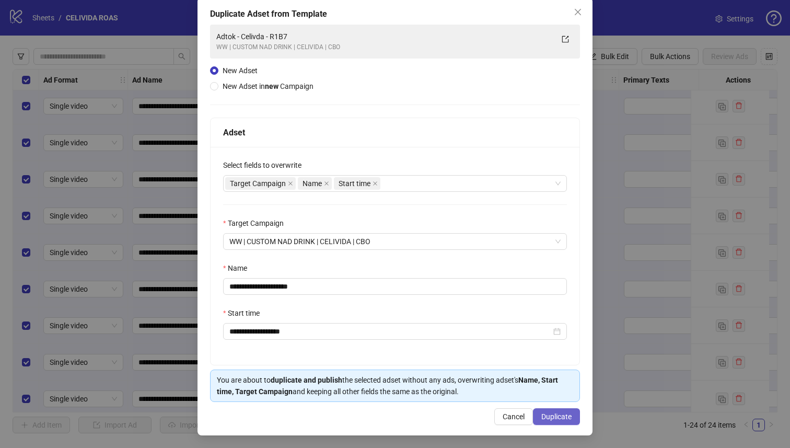
click at [560, 420] on span "Duplicate" at bounding box center [556, 416] width 30 height 8
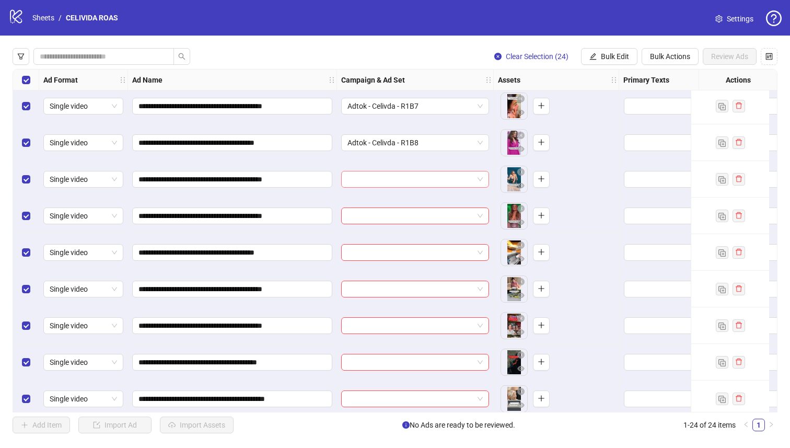
click at [392, 179] on input "search" at bounding box center [410, 179] width 126 height 16
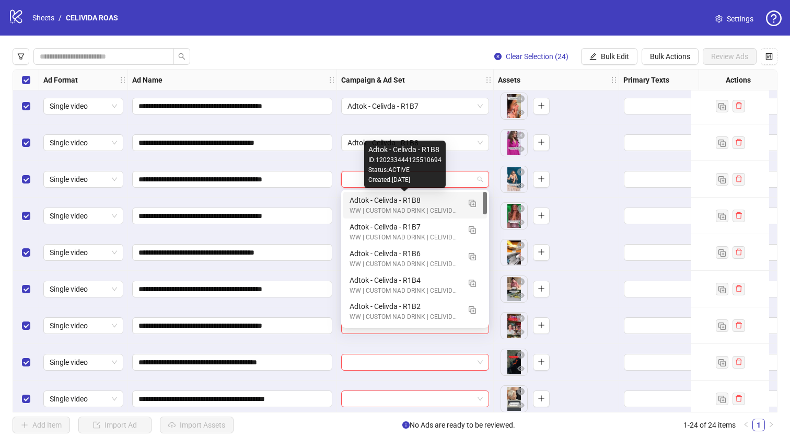
click at [390, 198] on div "Adtok - Celivda - R1B8" at bounding box center [404, 199] width 110 height 11
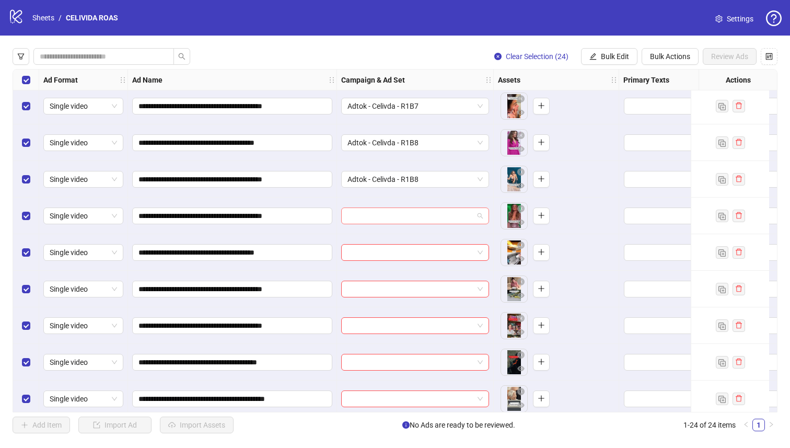
click at [385, 211] on input "search" at bounding box center [410, 216] width 126 height 16
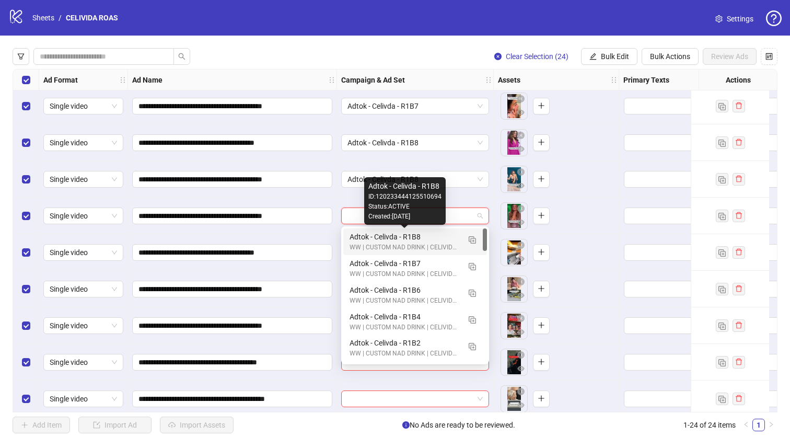
click at [380, 238] on div "Adtok - Celivda - R1B8" at bounding box center [404, 236] width 110 height 11
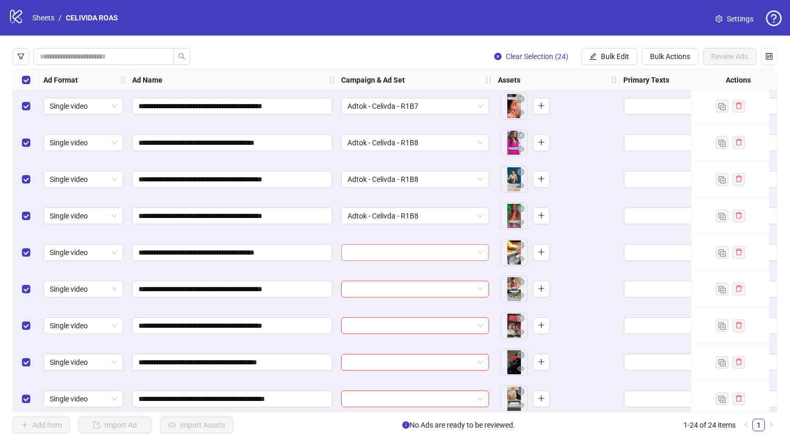
click at [375, 257] on input "search" at bounding box center [410, 252] width 126 height 16
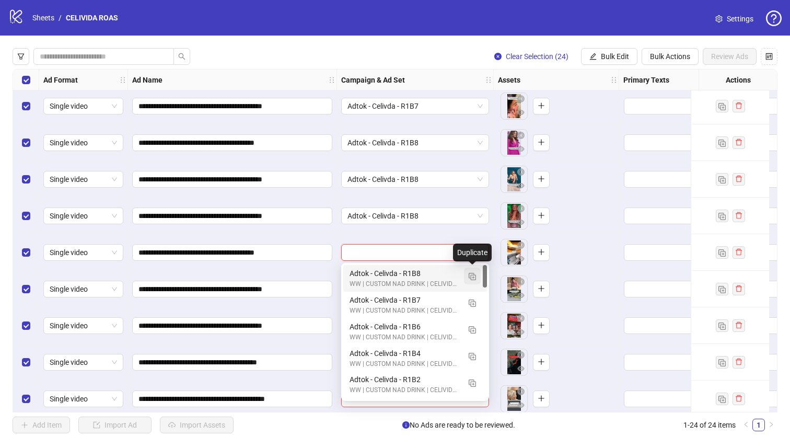
click at [473, 278] on img "button" at bounding box center [471, 276] width 7 height 7
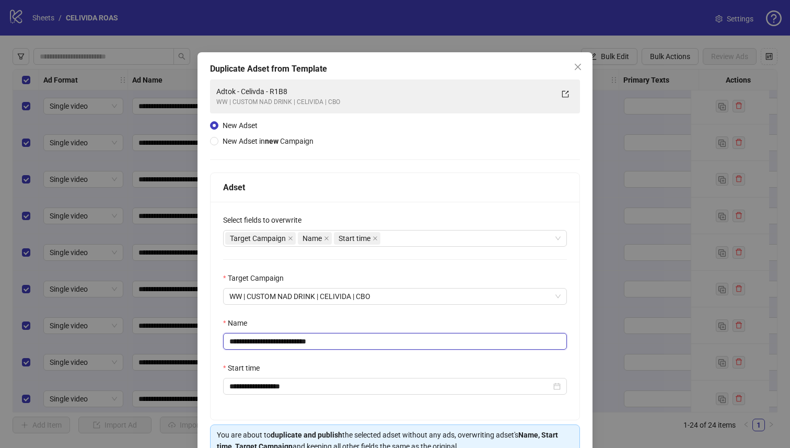
drag, startPoint x: 347, startPoint y: 337, endPoint x: 295, endPoint y: 337, distance: 52.2
click at [295, 337] on input "**********" at bounding box center [395, 341] width 344 height 17
type input "**********"
click at [349, 317] on div "Name" at bounding box center [395, 325] width 344 height 16
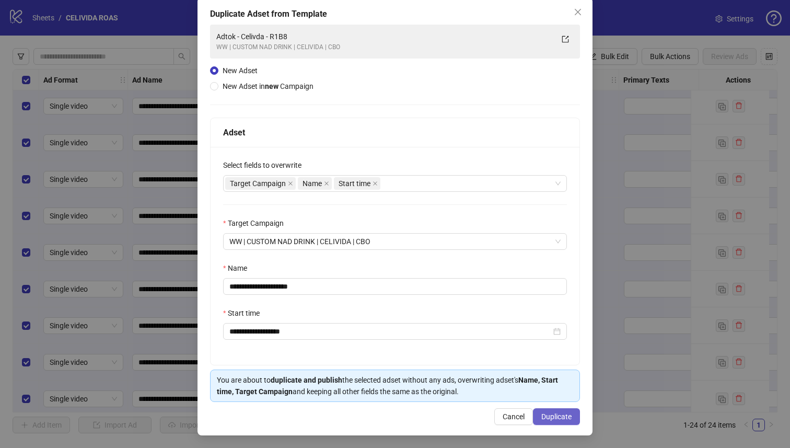
click at [541, 413] on span "Duplicate" at bounding box center [556, 416] width 30 height 8
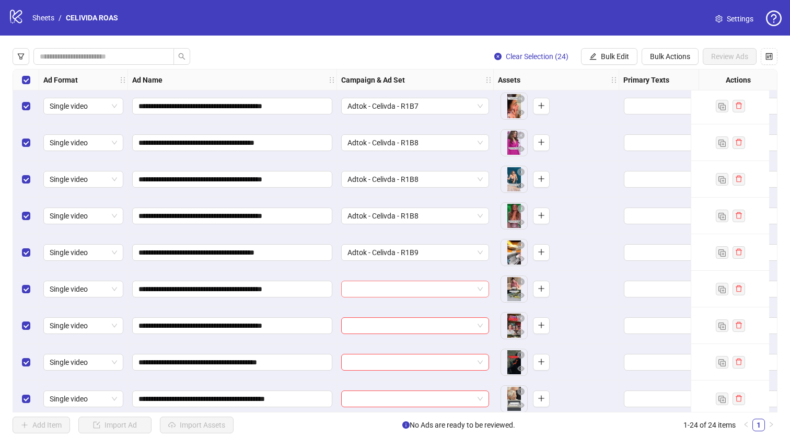
click at [445, 289] on input "search" at bounding box center [410, 289] width 126 height 16
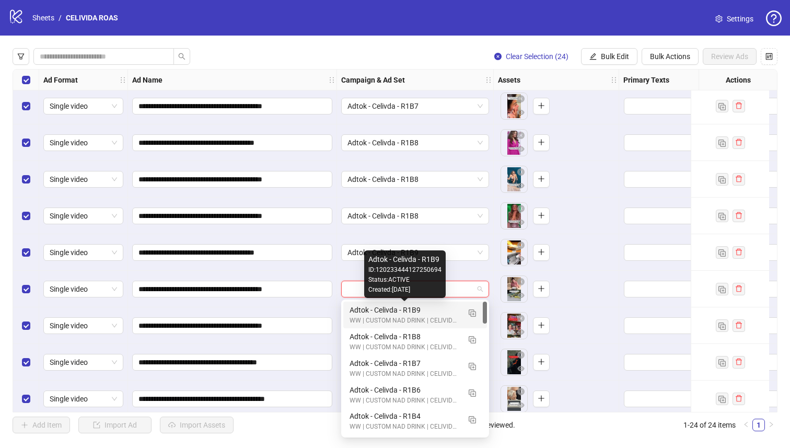
click at [419, 312] on div "Adtok - Celivda - R1B9" at bounding box center [404, 309] width 110 height 11
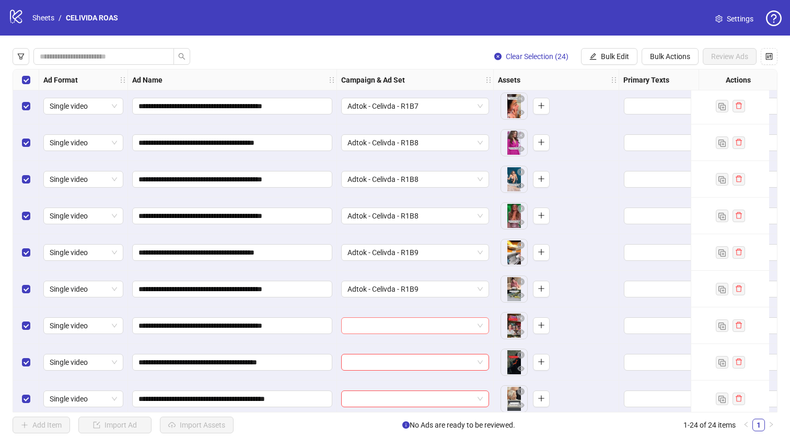
click at [406, 330] on input "search" at bounding box center [410, 325] width 126 height 16
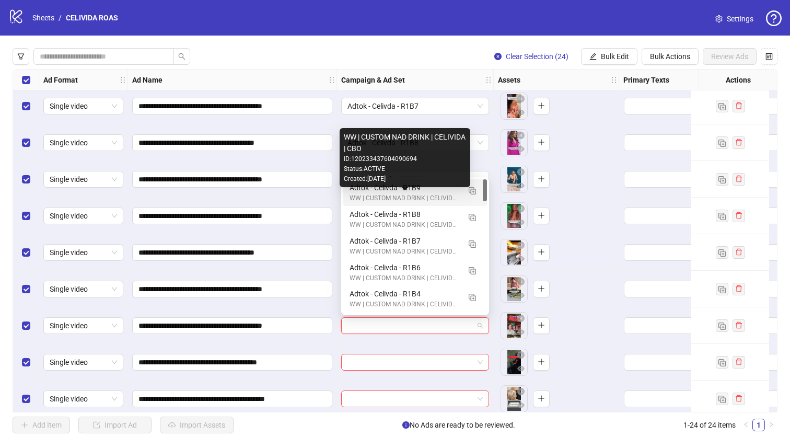
click at [354, 196] on div "WW | CUSTOM NAD DRINK | CELIVIDA | CBO" at bounding box center [404, 198] width 110 height 10
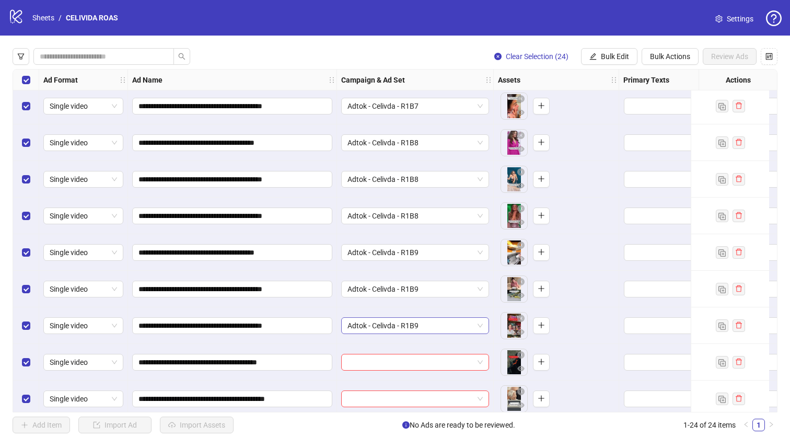
scroll to position [560, 0]
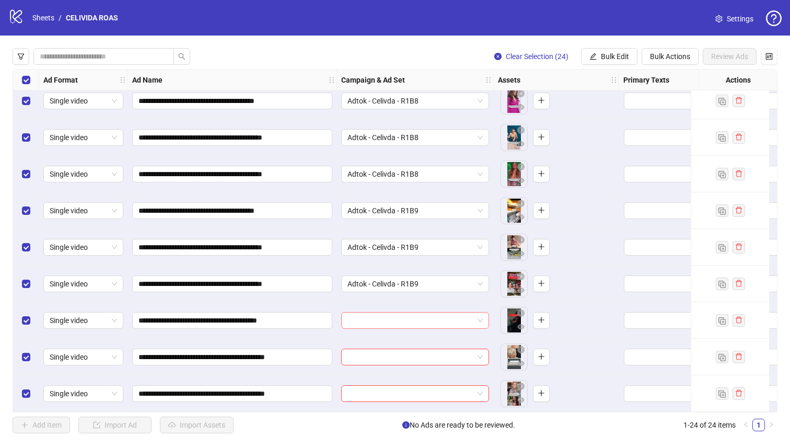
click at [378, 312] on input "search" at bounding box center [410, 320] width 126 height 16
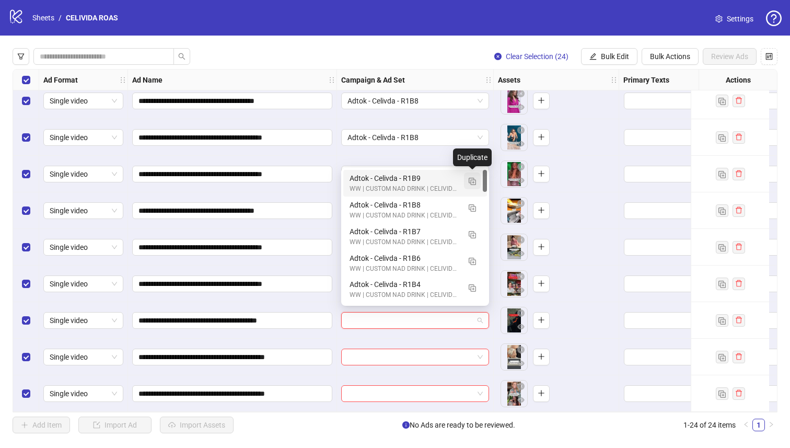
click at [471, 175] on button "button" at bounding box center [472, 180] width 17 height 17
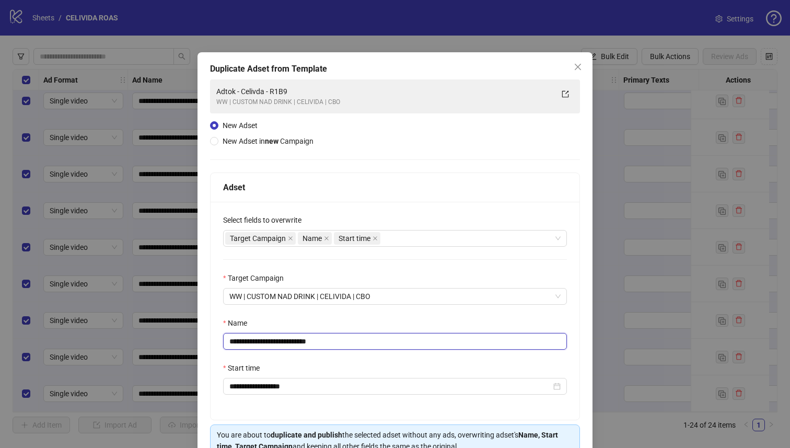
drag, startPoint x: 328, startPoint y: 340, endPoint x: 295, endPoint y: 340, distance: 33.4
click at [295, 340] on input "**********" at bounding box center [395, 341] width 344 height 17
type input "**********"
click at [339, 317] on div "Name" at bounding box center [395, 325] width 344 height 16
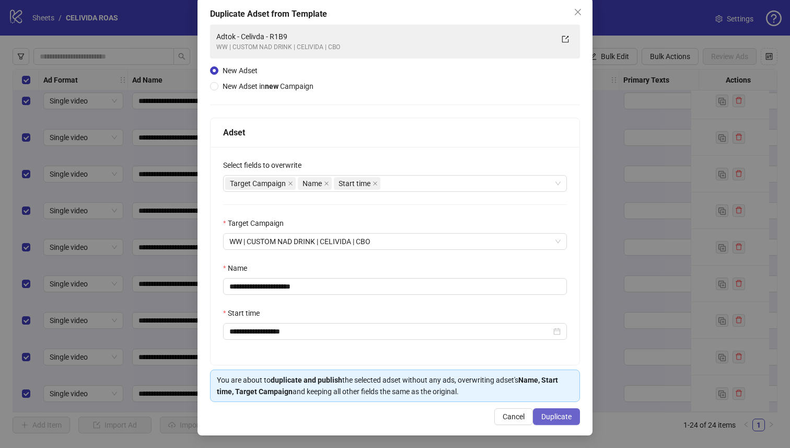
click at [541, 415] on span "Duplicate" at bounding box center [556, 416] width 30 height 8
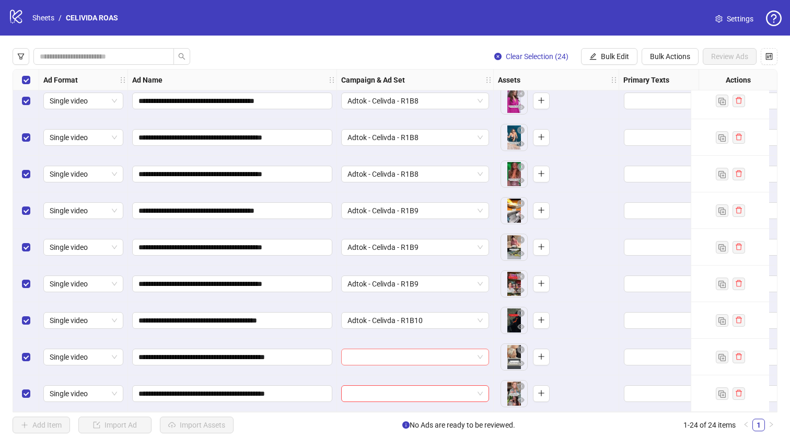
click at [439, 355] on input "search" at bounding box center [410, 357] width 126 height 16
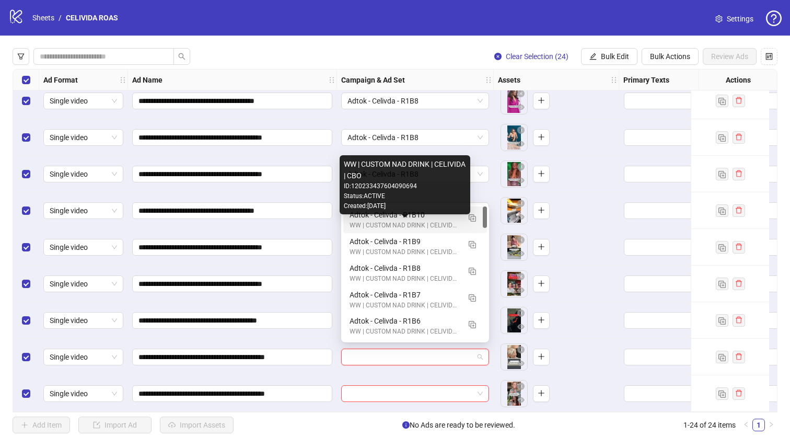
click at [357, 221] on div "WW | CUSTOM NAD DRINK | CELIVIDA | CBO" at bounding box center [404, 225] width 110 height 10
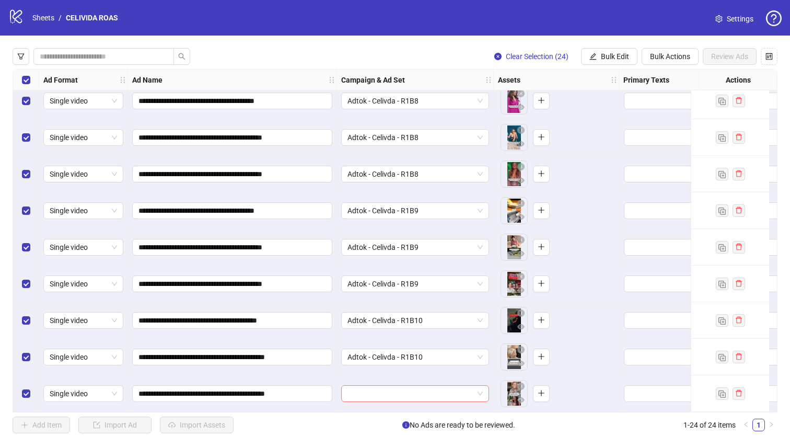
click at [364, 391] on input "search" at bounding box center [410, 393] width 126 height 16
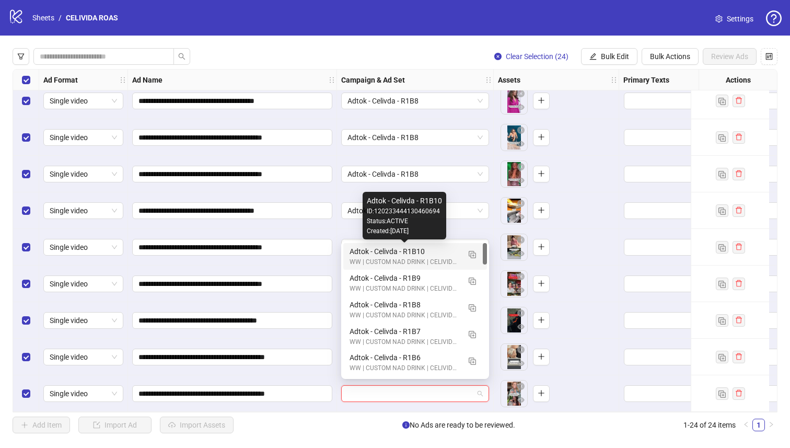
click at [353, 253] on div "Adtok - Celivda - R1B10" at bounding box center [404, 250] width 110 height 11
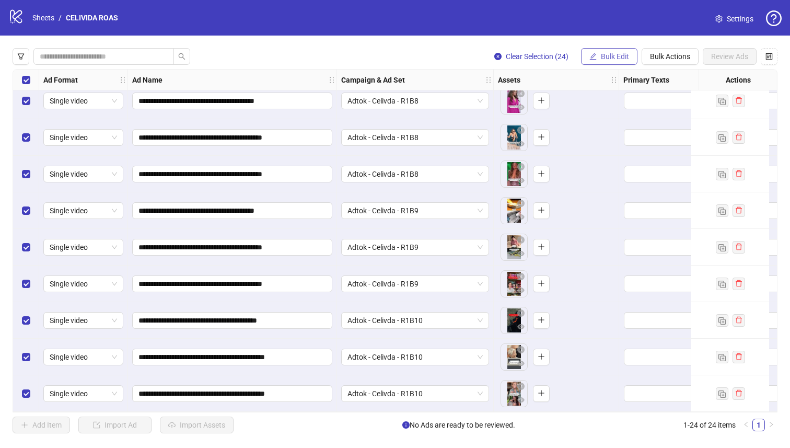
click at [598, 61] on button "Bulk Edit" at bounding box center [609, 56] width 56 height 17
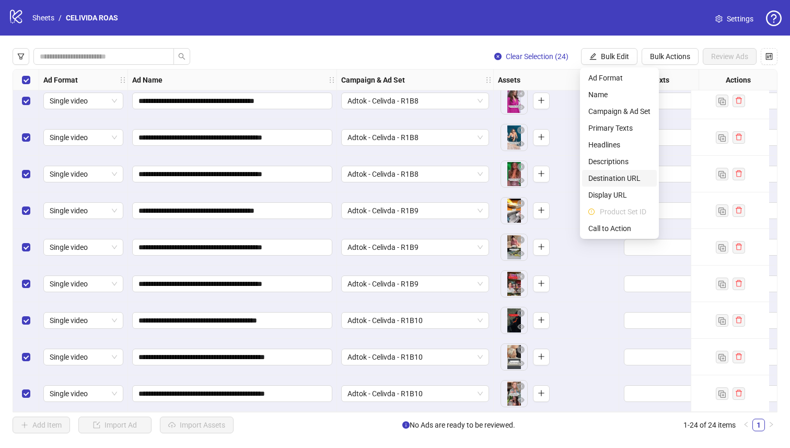
click at [618, 181] on span "Destination URL" at bounding box center [619, 177] width 62 height 11
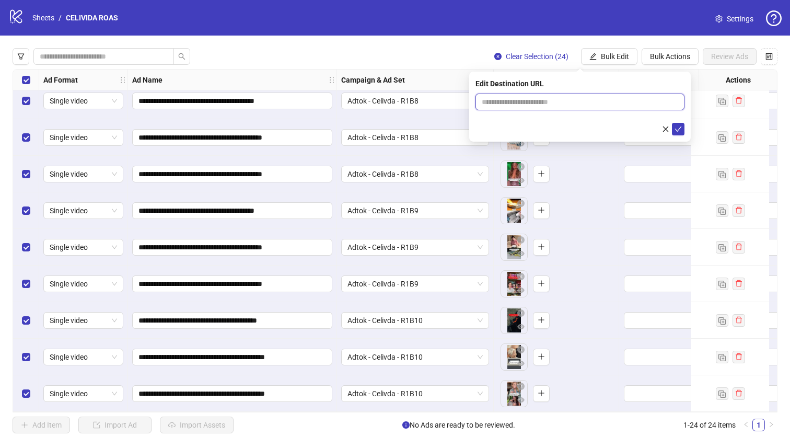
click at [585, 103] on input "text" at bounding box center [575, 101] width 188 height 11
paste input "**********"
type input "**********"
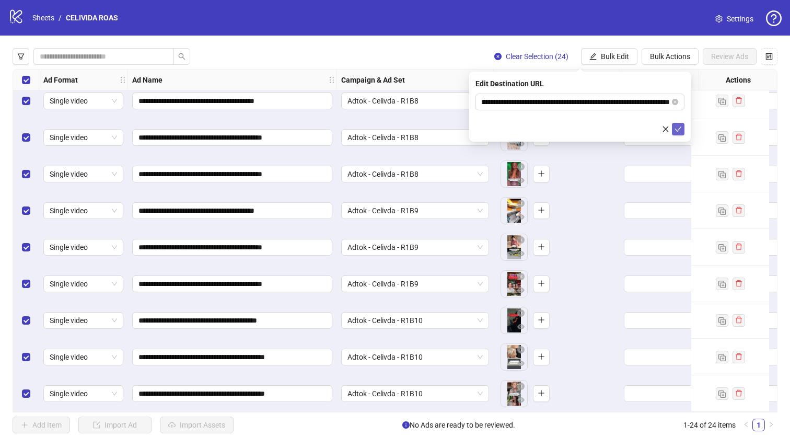
scroll to position [0, 0]
click at [677, 133] on button "submit" at bounding box center [678, 129] width 13 height 13
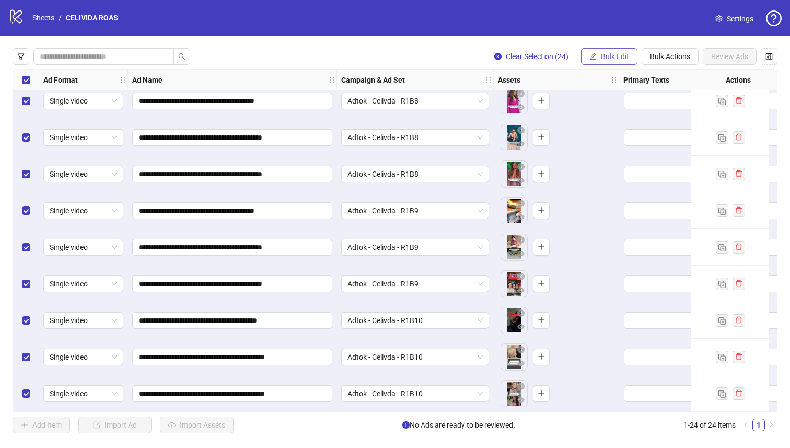
click at [605, 58] on span "Bulk Edit" at bounding box center [615, 56] width 28 height 8
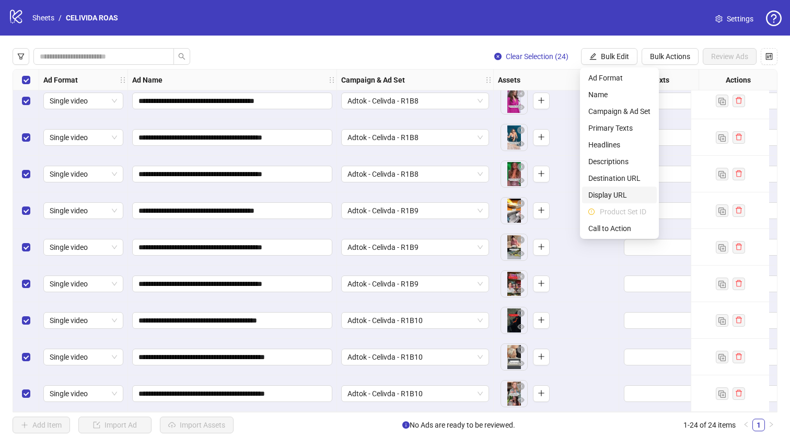
click at [616, 192] on span "Display URL" at bounding box center [619, 194] width 62 height 11
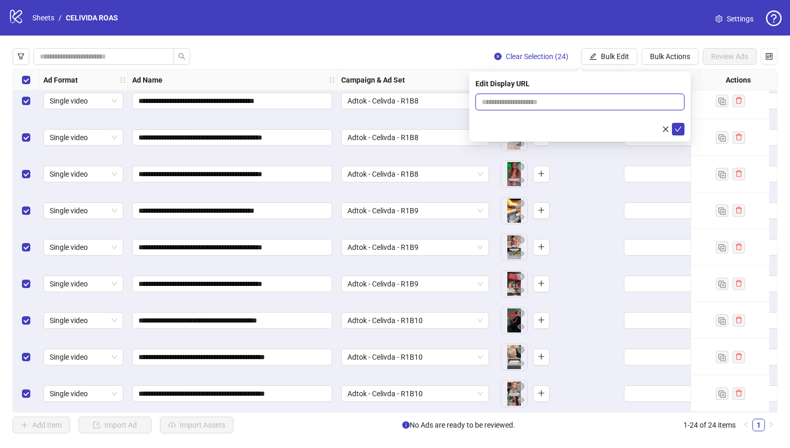
click at [562, 105] on input "text" at bounding box center [579, 101] width 209 height 17
type input "**********"
click at [677, 131] on icon "check" at bounding box center [677, 128] width 7 height 7
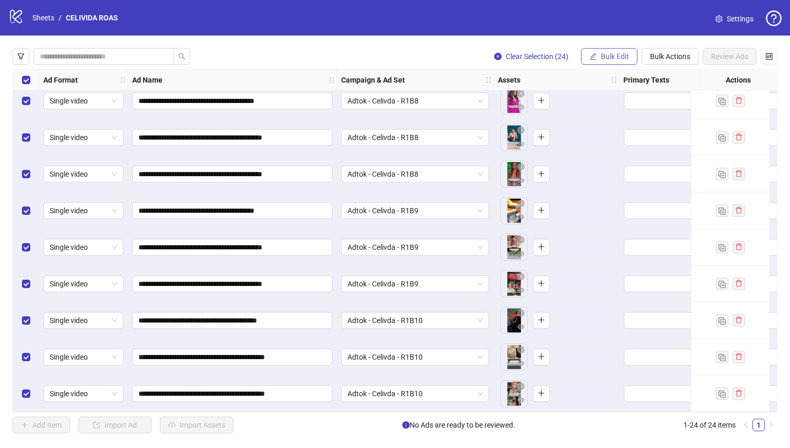
click at [619, 55] on span "Bulk Edit" at bounding box center [615, 56] width 28 height 8
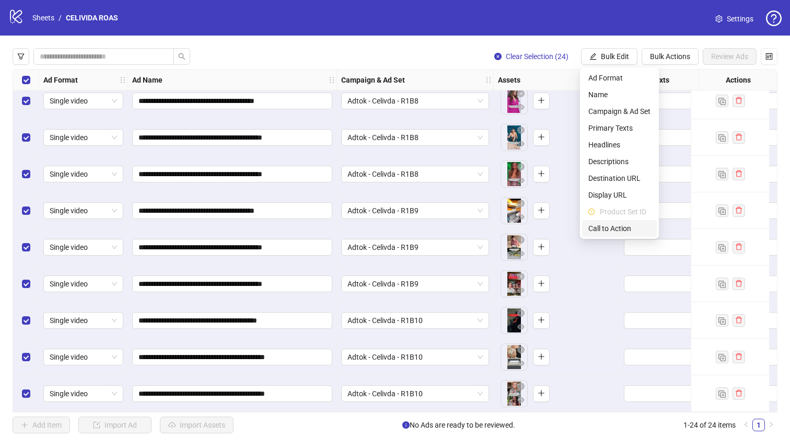
click at [603, 230] on span "Call to Action" at bounding box center [619, 227] width 62 height 11
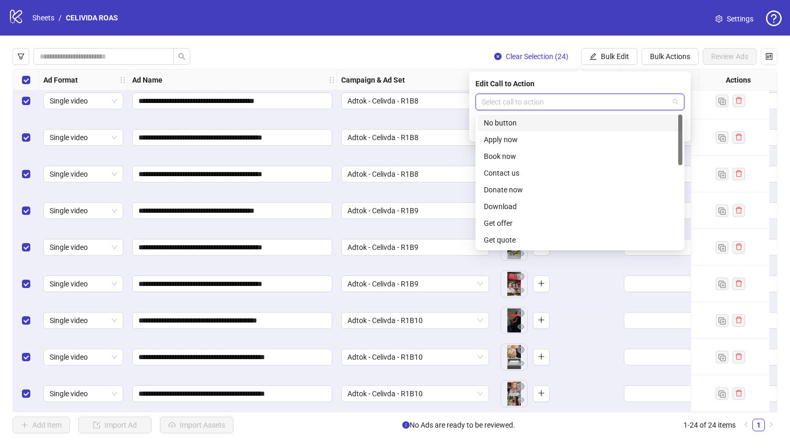
click at [596, 105] on input "search" at bounding box center [574, 102] width 187 height 16
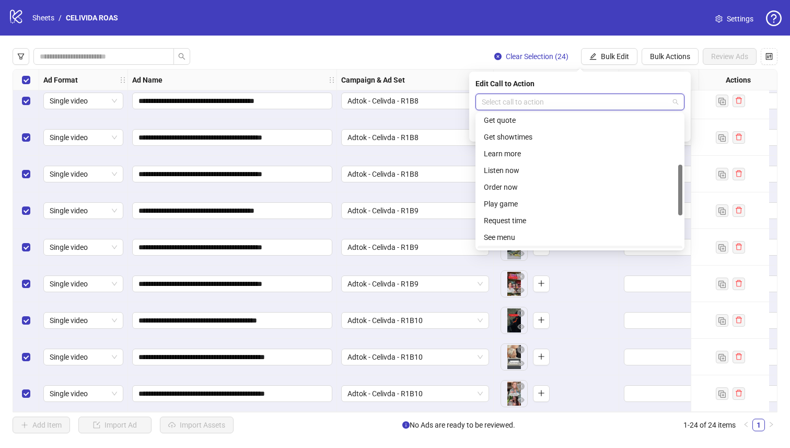
scroll to position [115, 0]
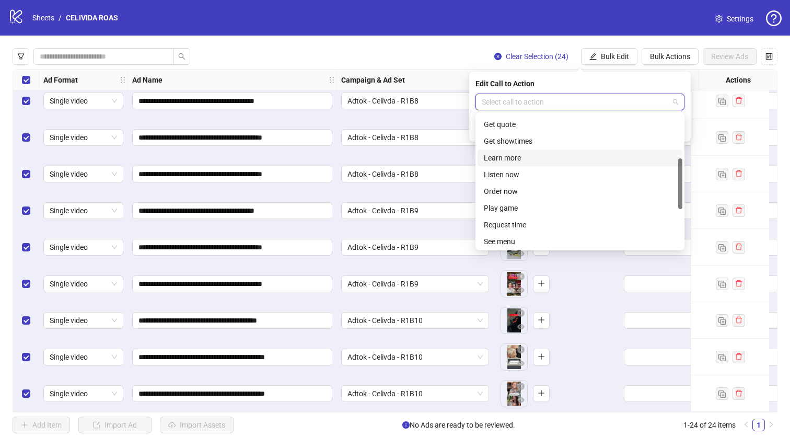
click at [572, 159] on div "Learn more" at bounding box center [580, 157] width 192 height 11
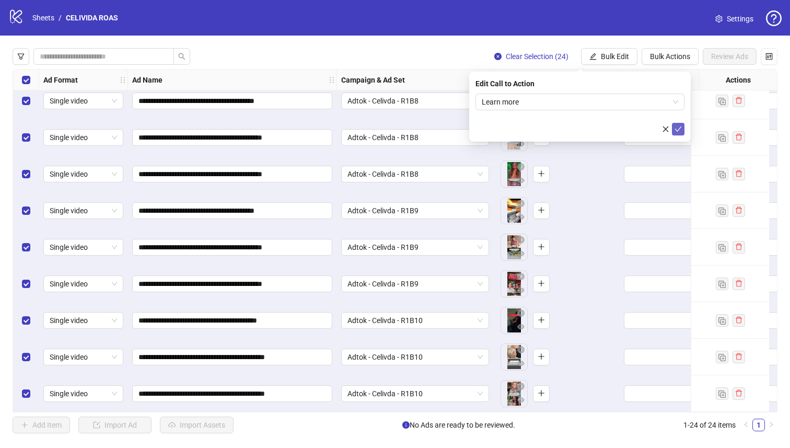
click at [675, 125] on icon "check" at bounding box center [677, 128] width 7 height 7
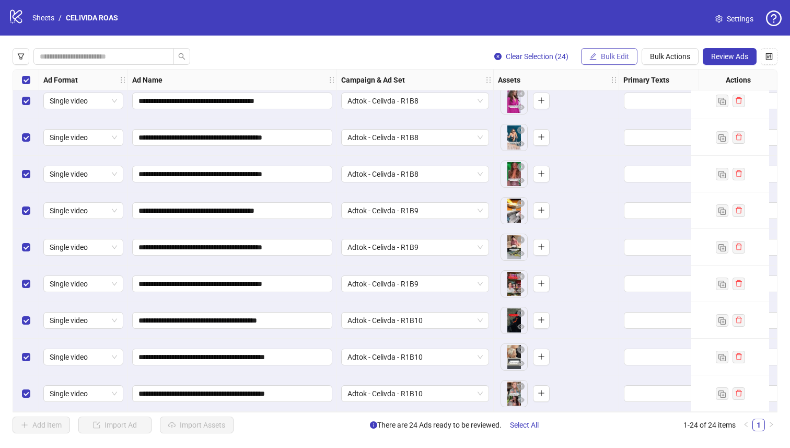
click at [606, 61] on span "Bulk Edit" at bounding box center [615, 56] width 28 height 8
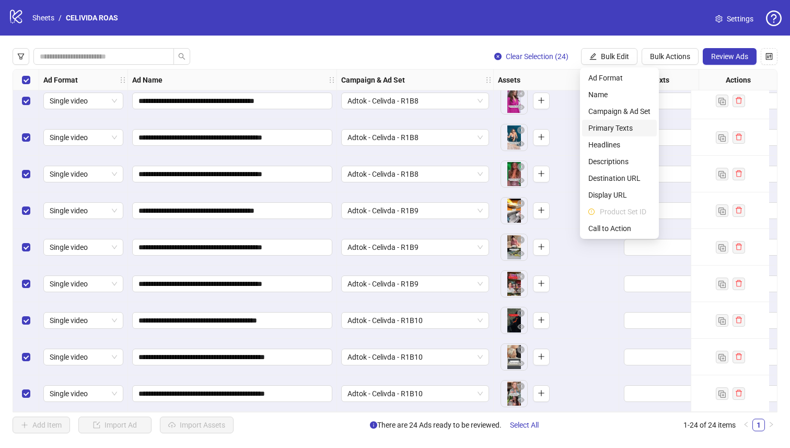
click at [616, 129] on span "Primary Texts" at bounding box center [619, 127] width 62 height 11
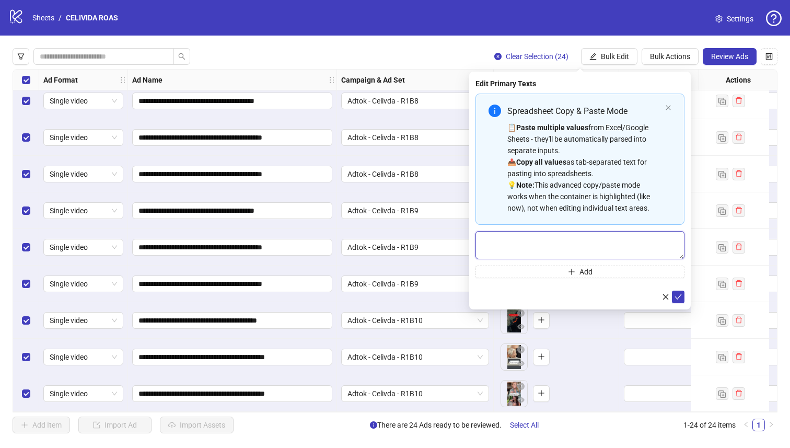
click at [555, 237] on textarea "Multi-text input container - paste or copy values" at bounding box center [579, 245] width 209 height 28
paste textarea "**********"
type textarea "**********"
click at [606, 272] on button "Add" at bounding box center [579, 271] width 209 height 13
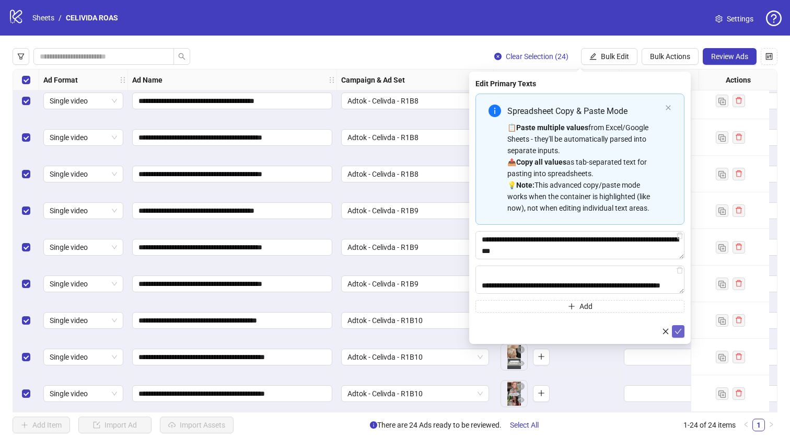
type textarea "**********"
click at [678, 333] on icon "check" at bounding box center [677, 330] width 7 height 7
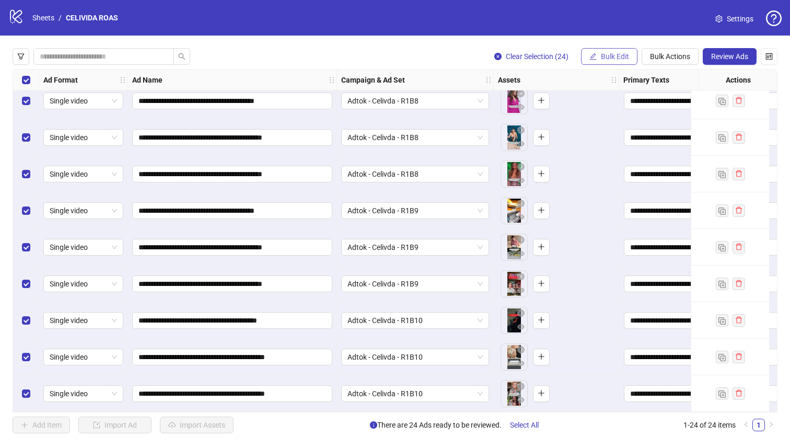
click at [603, 61] on span "Bulk Edit" at bounding box center [615, 56] width 28 height 8
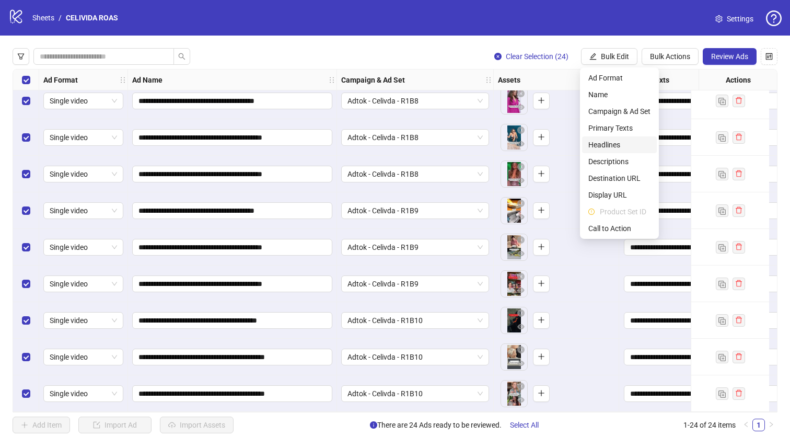
click at [613, 142] on span "Headlines" at bounding box center [619, 144] width 62 height 11
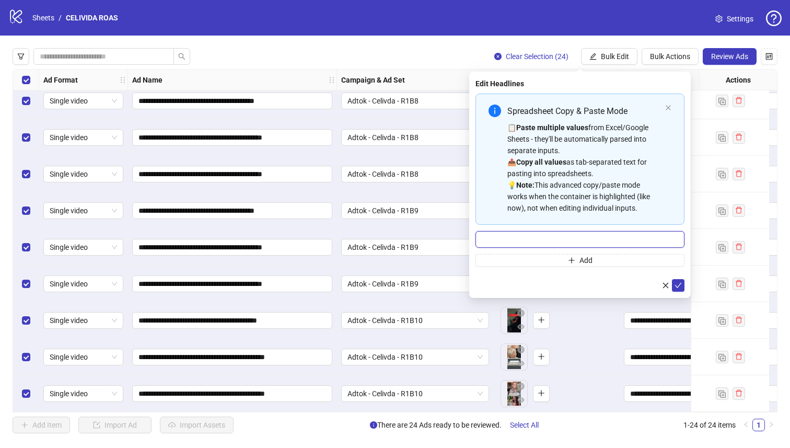
click at [587, 233] on input "Multi-input container - paste or copy values" at bounding box center [579, 239] width 209 height 17
paste input "**********"
type input "**********"
click at [630, 264] on button "Add" at bounding box center [579, 260] width 209 height 13
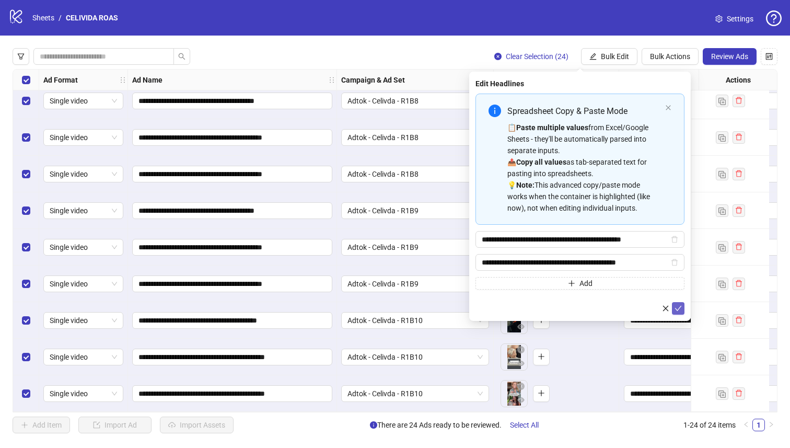
type input "**********"
click at [678, 311] on span "submit" at bounding box center [677, 308] width 7 height 8
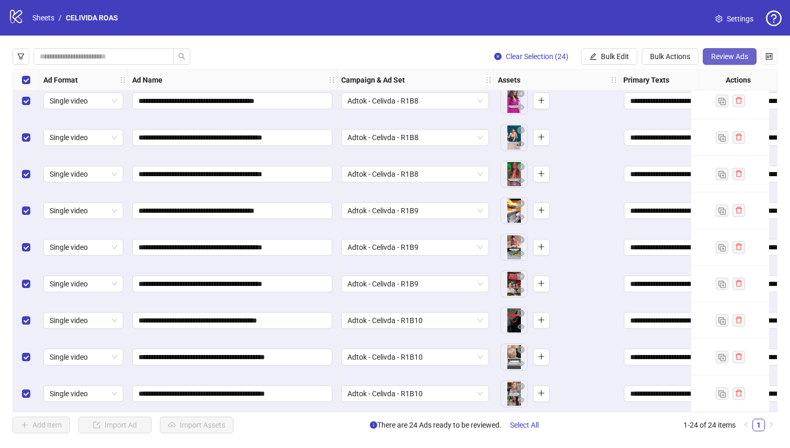
click at [728, 60] on span "Review Ads" at bounding box center [729, 56] width 37 height 8
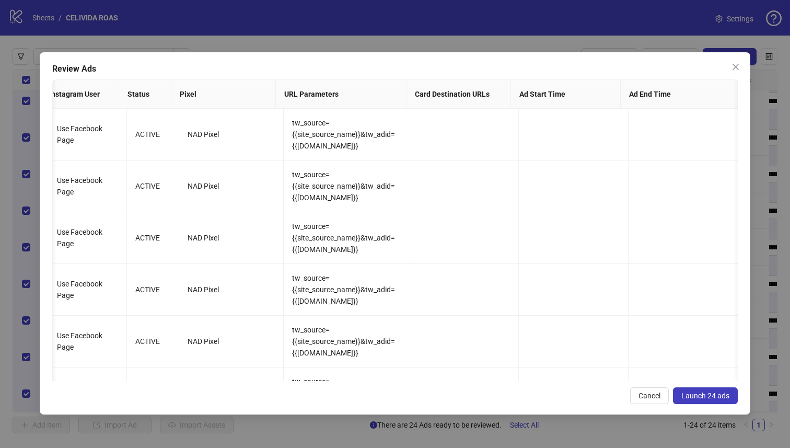
scroll to position [0, 1264]
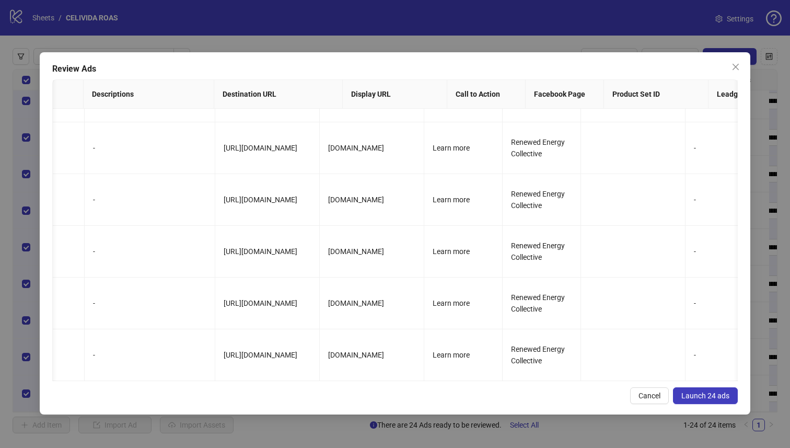
click at [704, 396] on span "Launch 24 ads" at bounding box center [705, 395] width 48 height 8
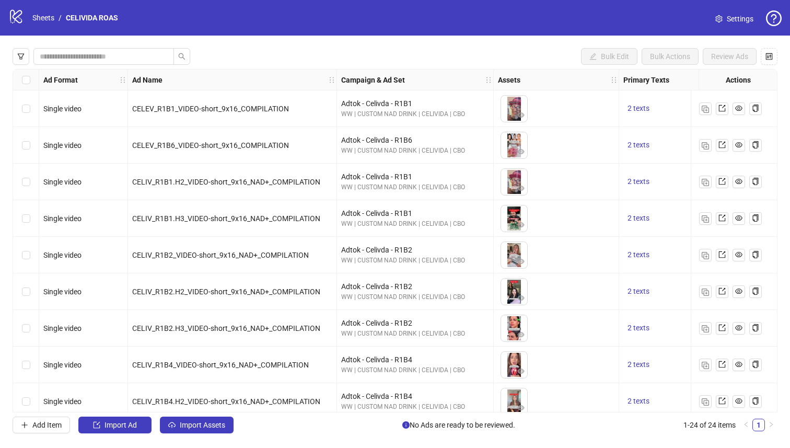
scroll to position [560, 0]
